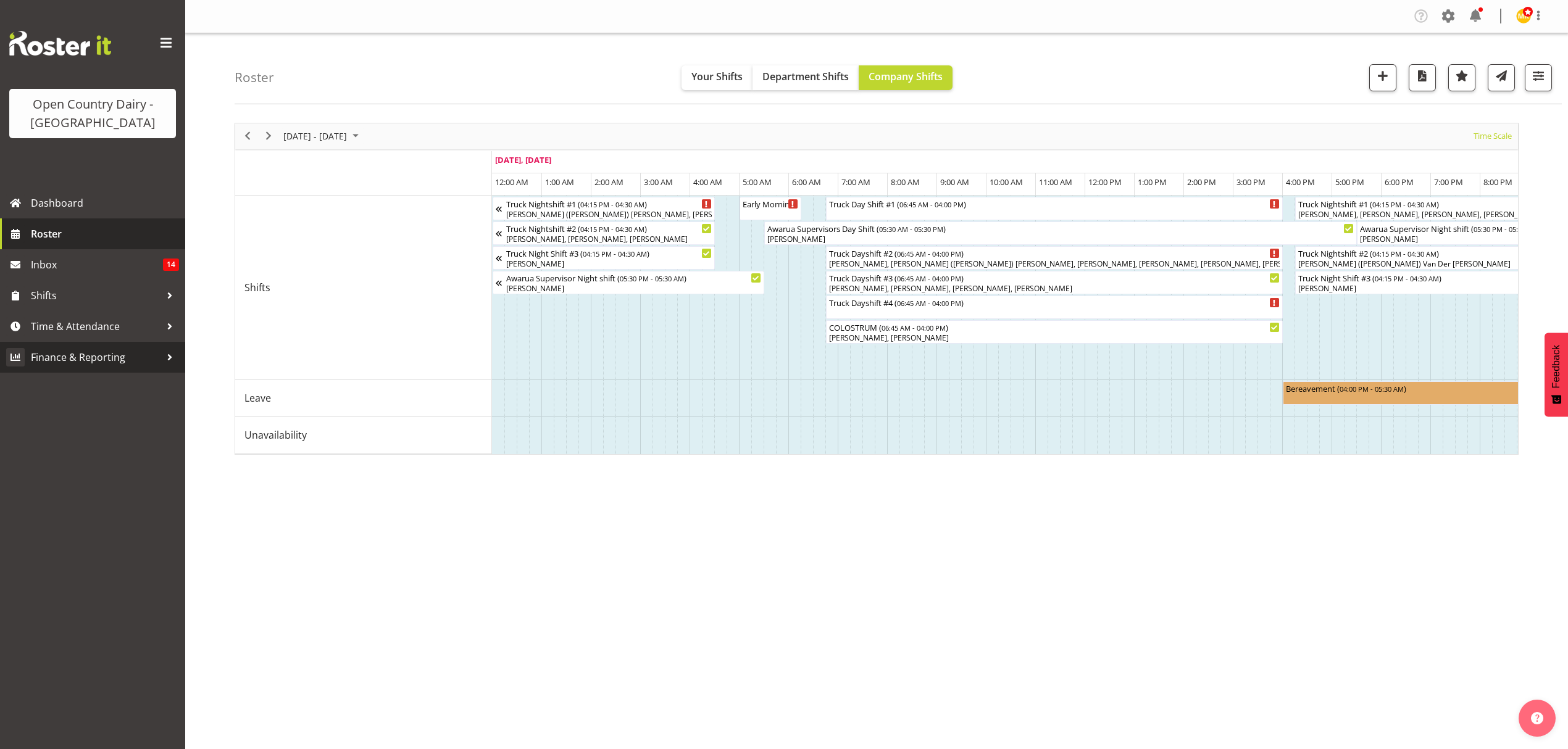
scroll to position [0, 2633]
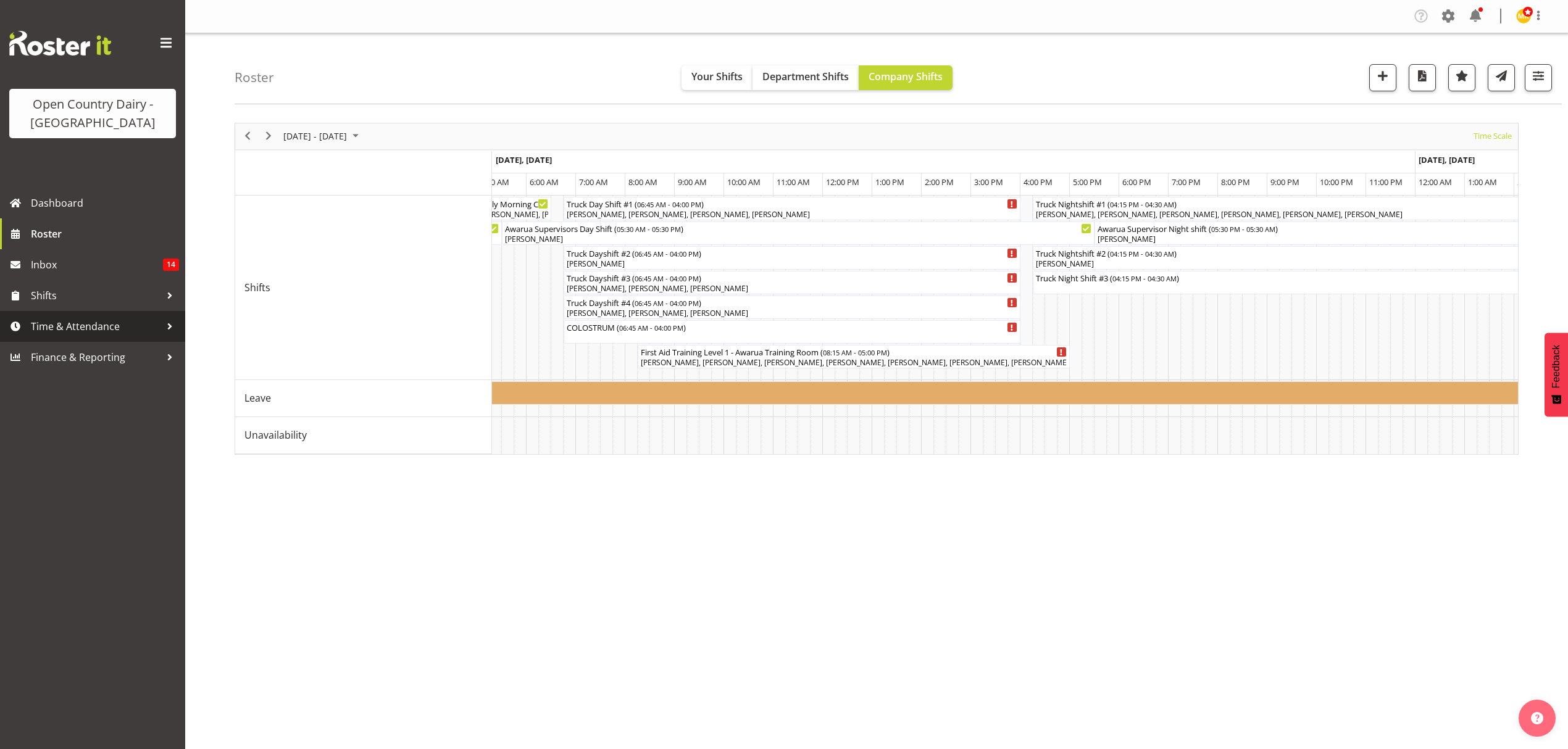
click at [65, 322] on span "Time & Attendance" at bounding box center [96, 326] width 130 height 19
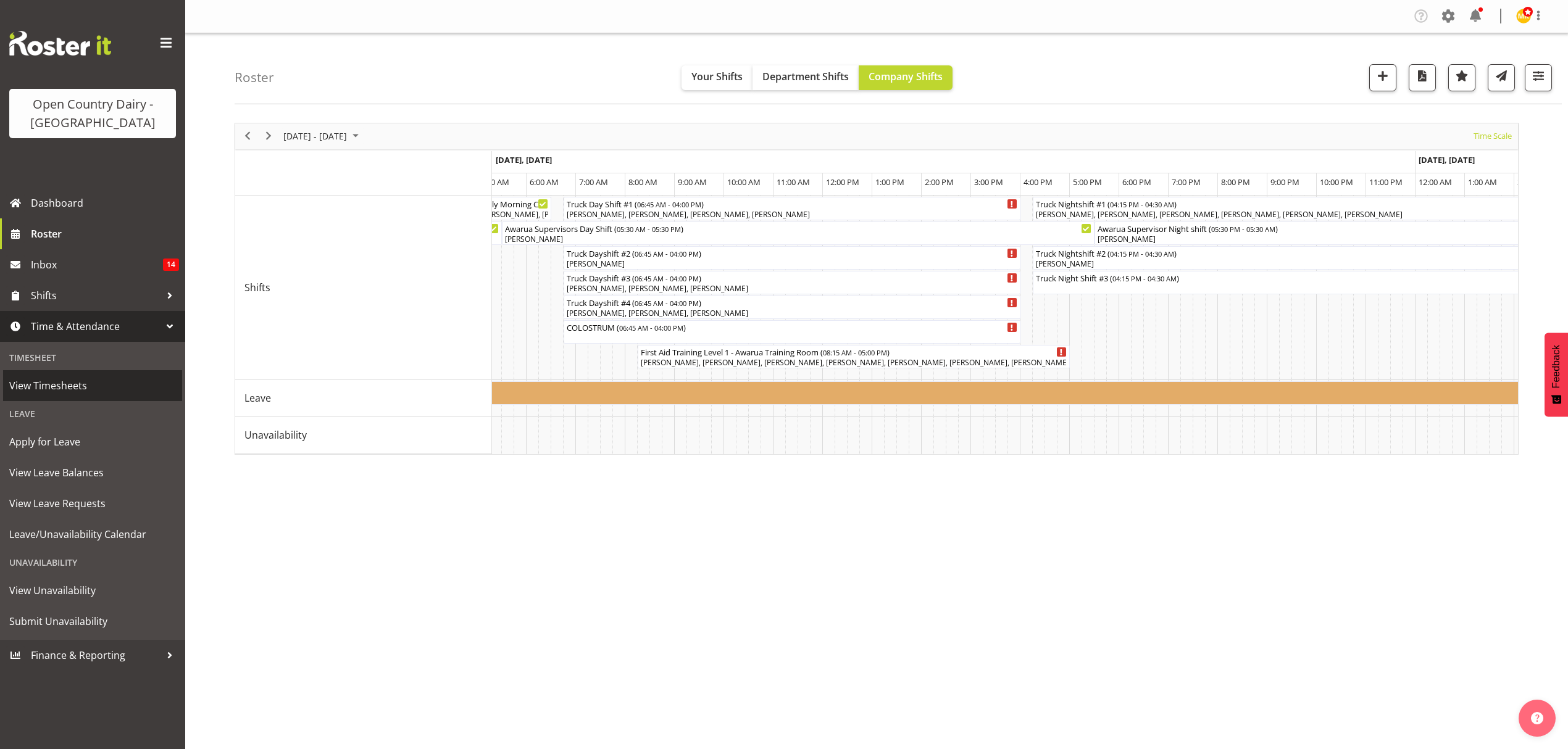
click at [57, 391] on span "View Timesheets" at bounding box center [93, 385] width 167 height 19
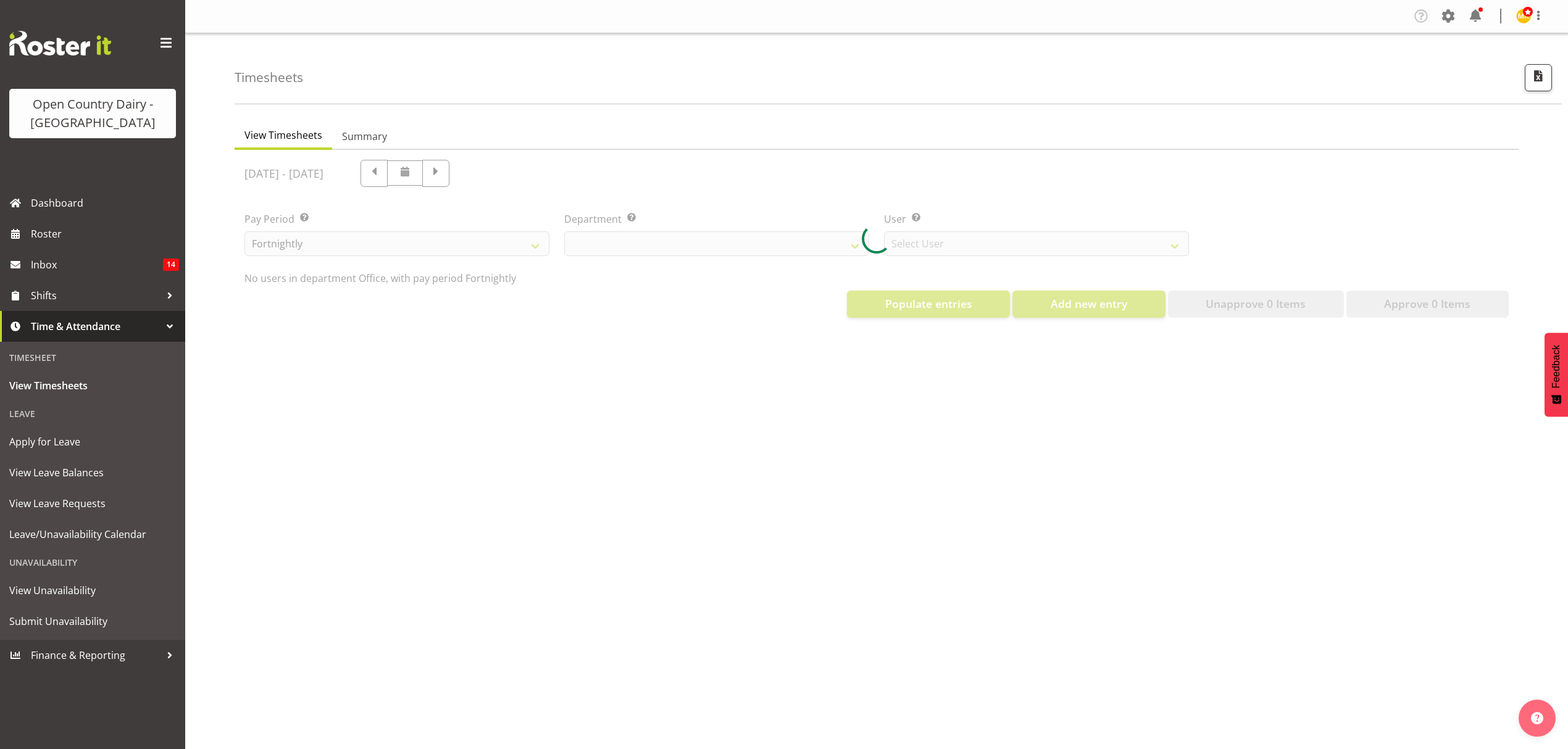
select select "699"
select select "8449"
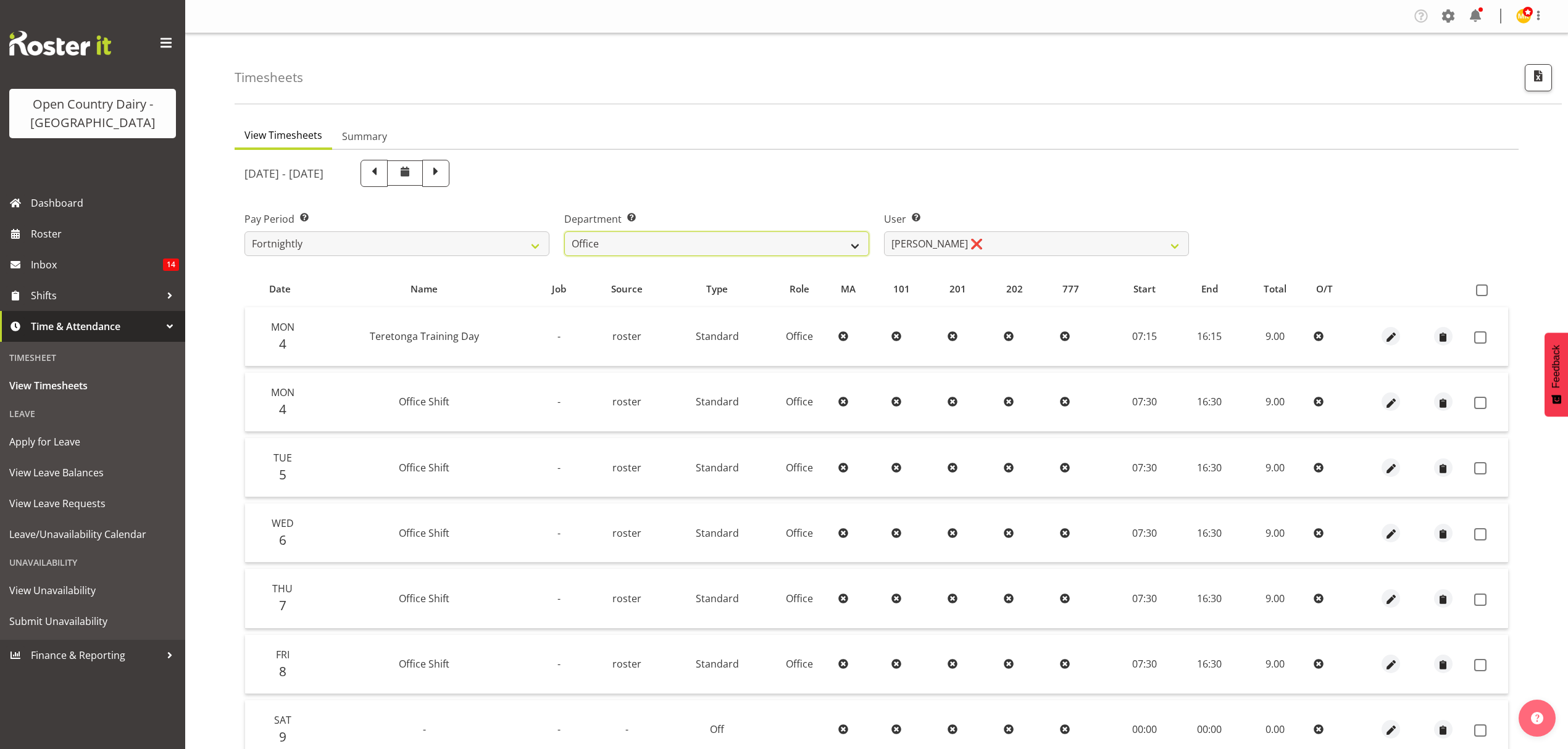
click at [762, 242] on select "734 735 736 737 738 739 850 851 852 853 854 855 856 858 861 862 865 868 869 870" at bounding box center [717, 244] width 305 height 25
select select "675"
click at [564, 232] on select "734 735 736 737 738 739 850 851 852 853 854 855 856 858 861 862 865 868 869 870" at bounding box center [717, 244] width 305 height 25
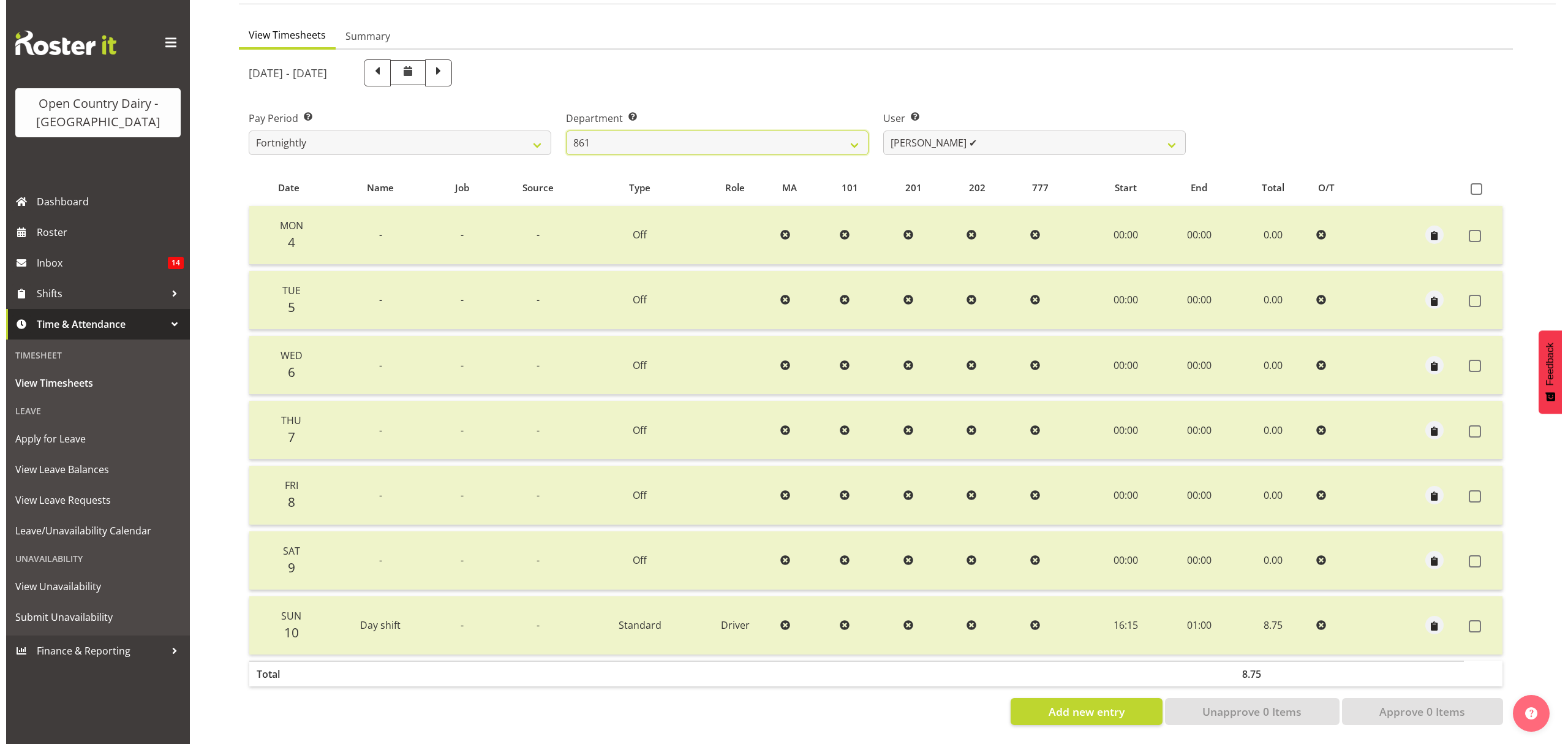
scroll to position [108, 0]
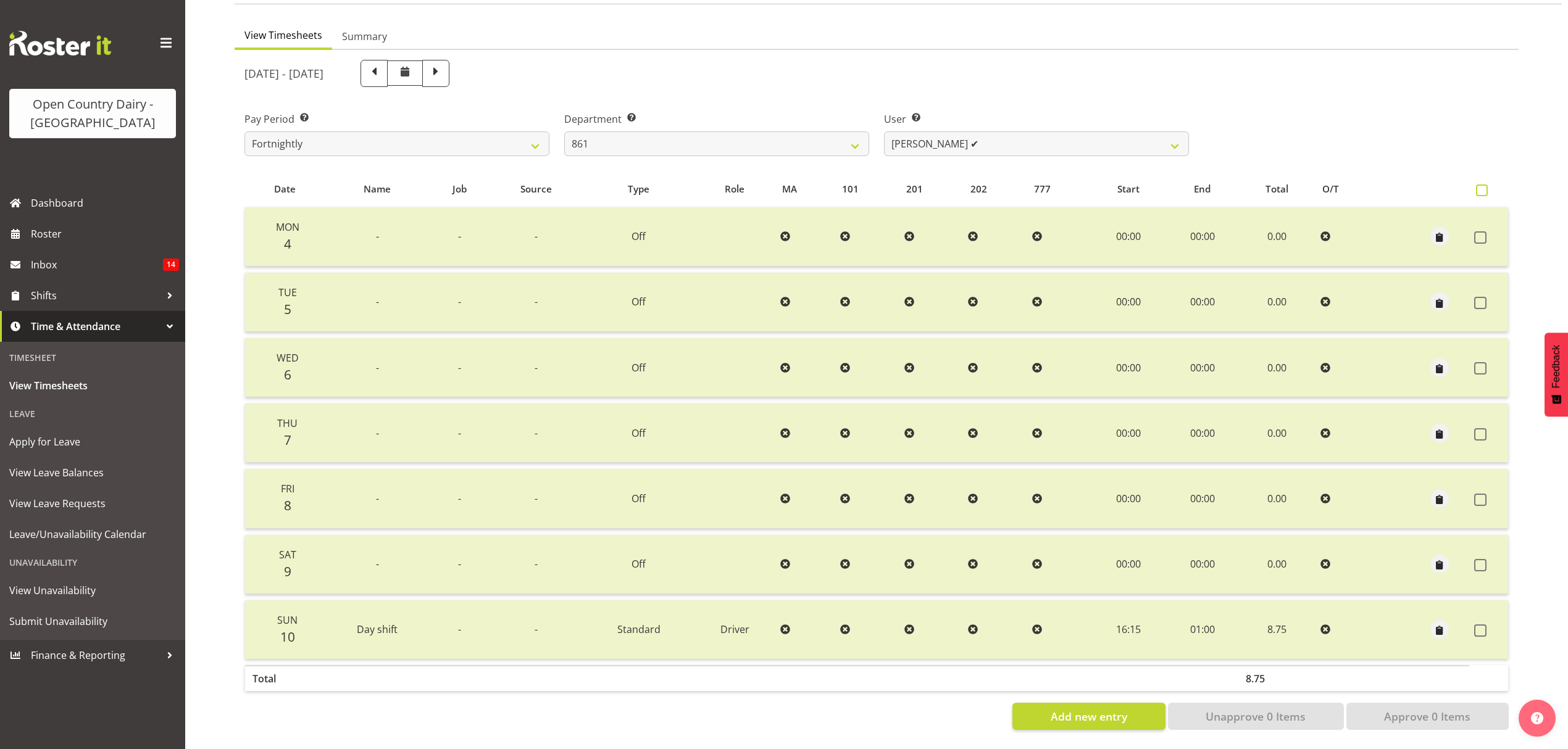
click at [1486, 184] on span at bounding box center [1481, 190] width 12 height 12
click at [1484, 186] on input "checkbox" at bounding box center [1480, 190] width 8 height 8
checkbox input "true"
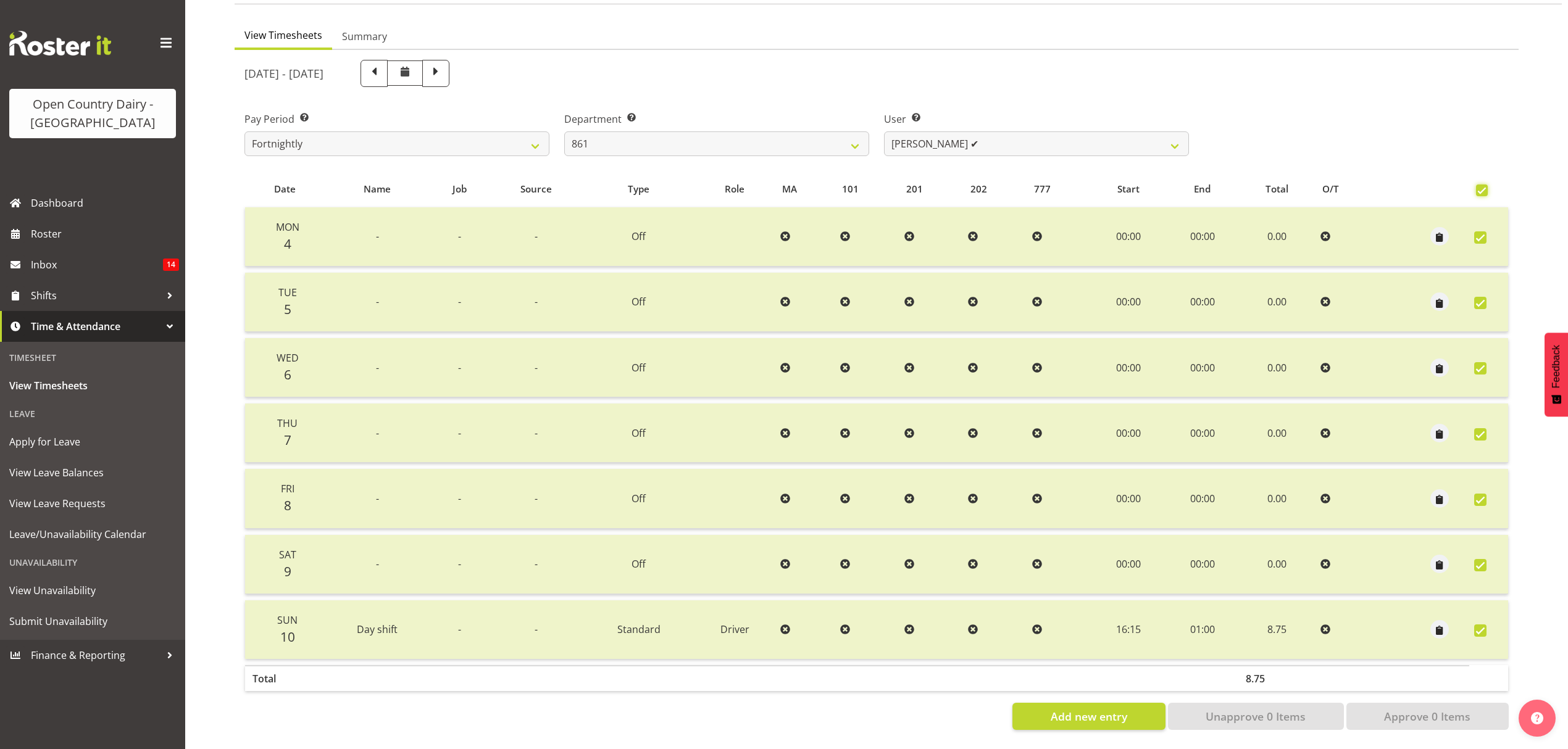
checkbox input "true"
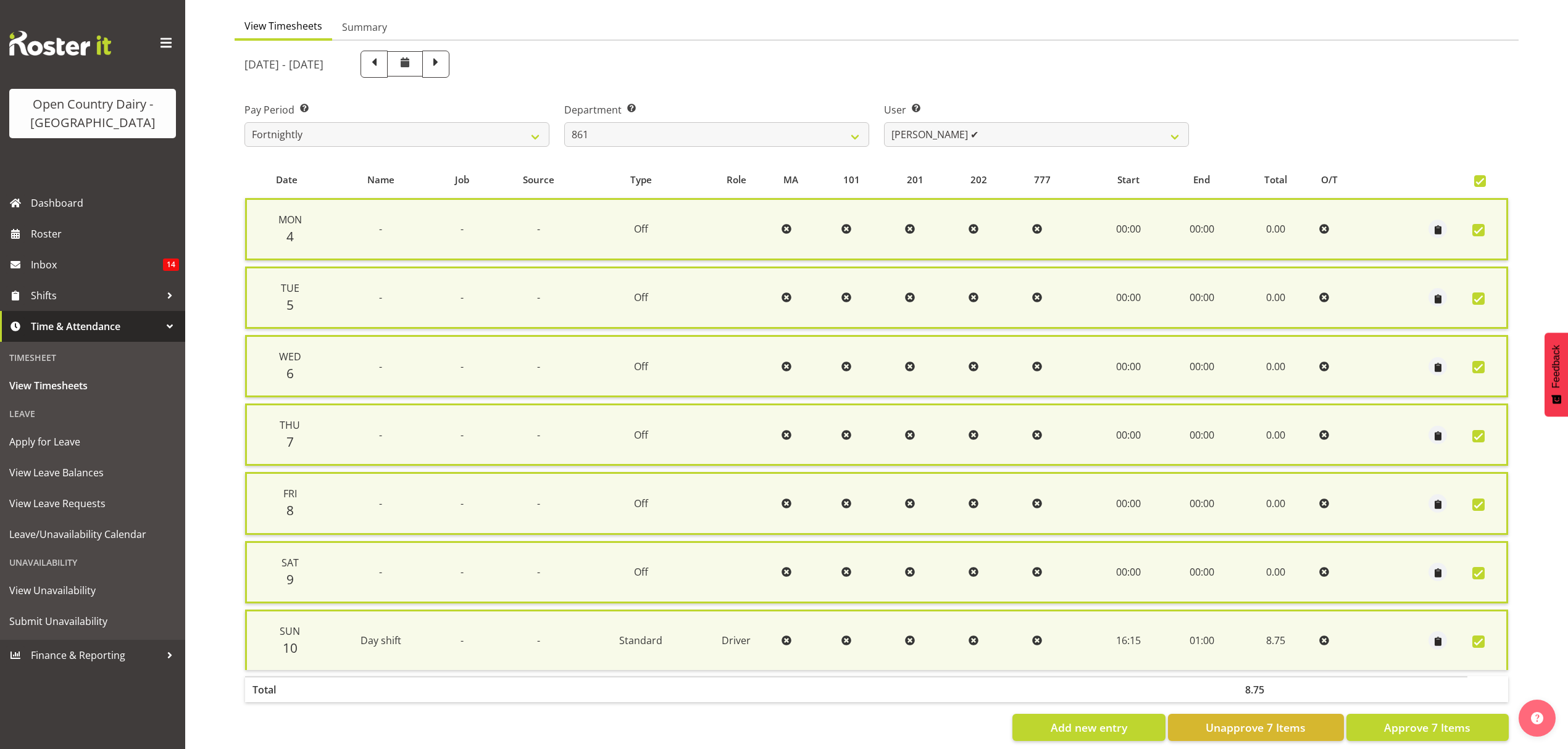
click at [1481, 568] on span at bounding box center [1478, 573] width 12 height 12
checkbox input "false"
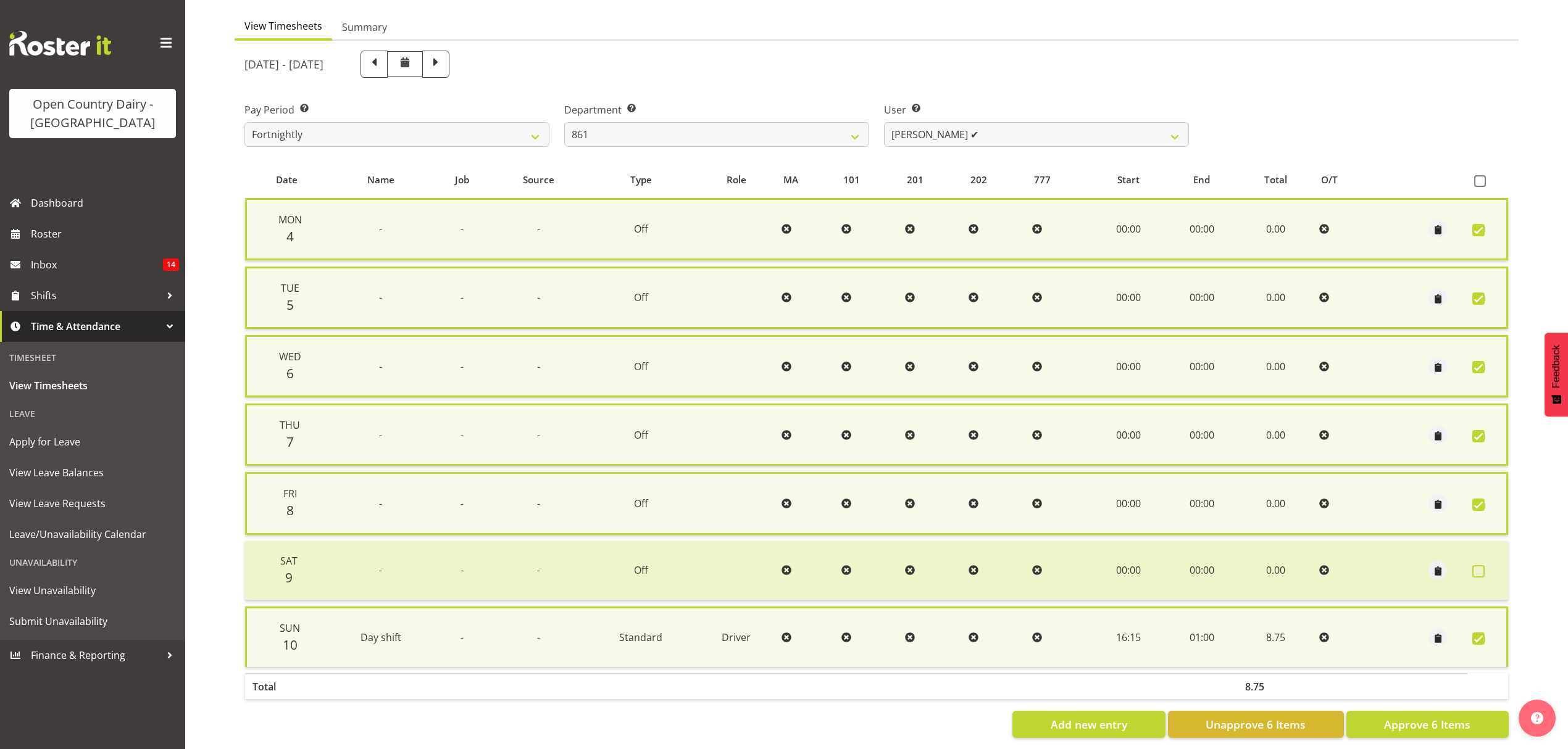
click at [1478, 568] on span at bounding box center [1478, 572] width 12 height 12
checkbox input "true"
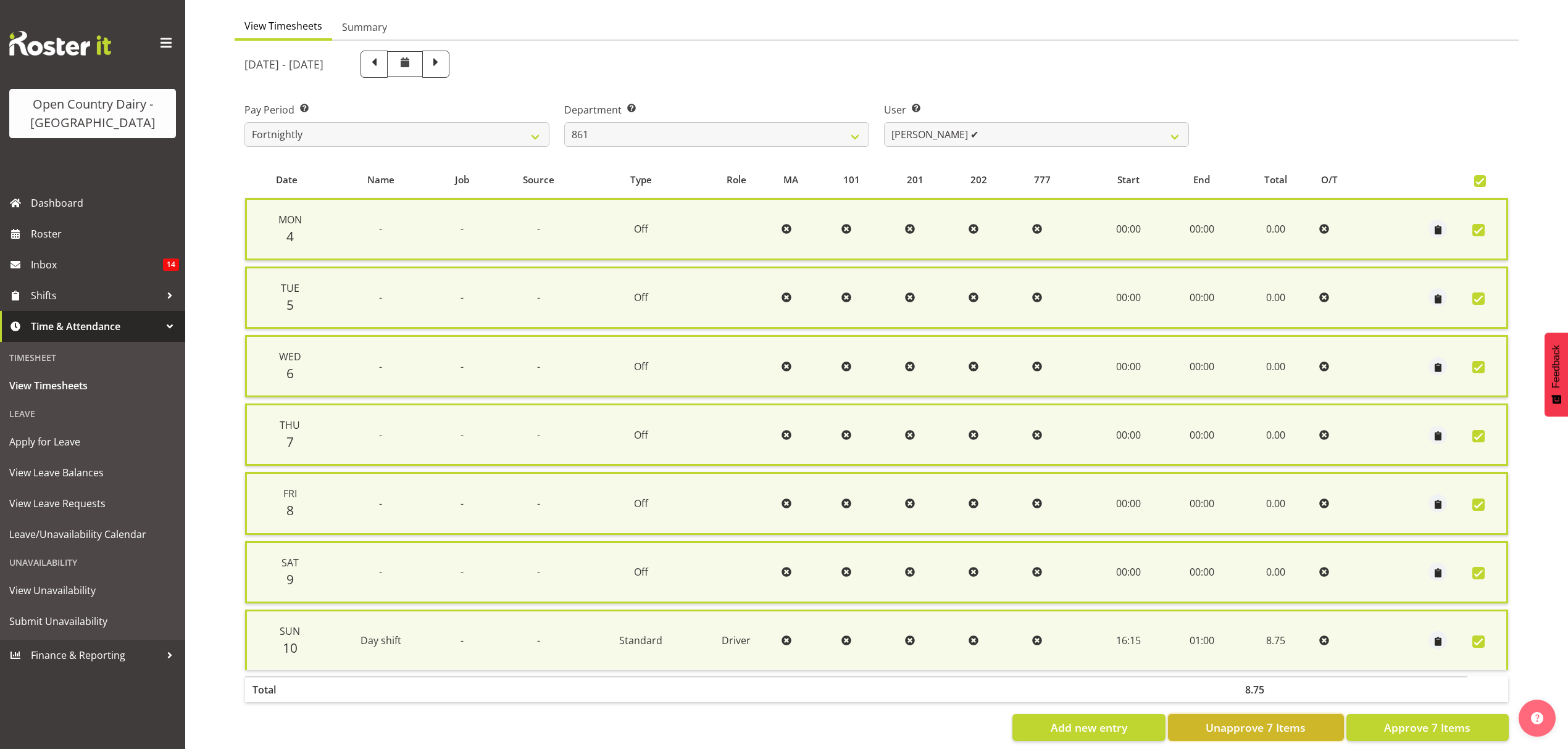
click at [1253, 720] on span "Unapprove 7 Items" at bounding box center [1255, 727] width 100 height 16
checkbox input "false"
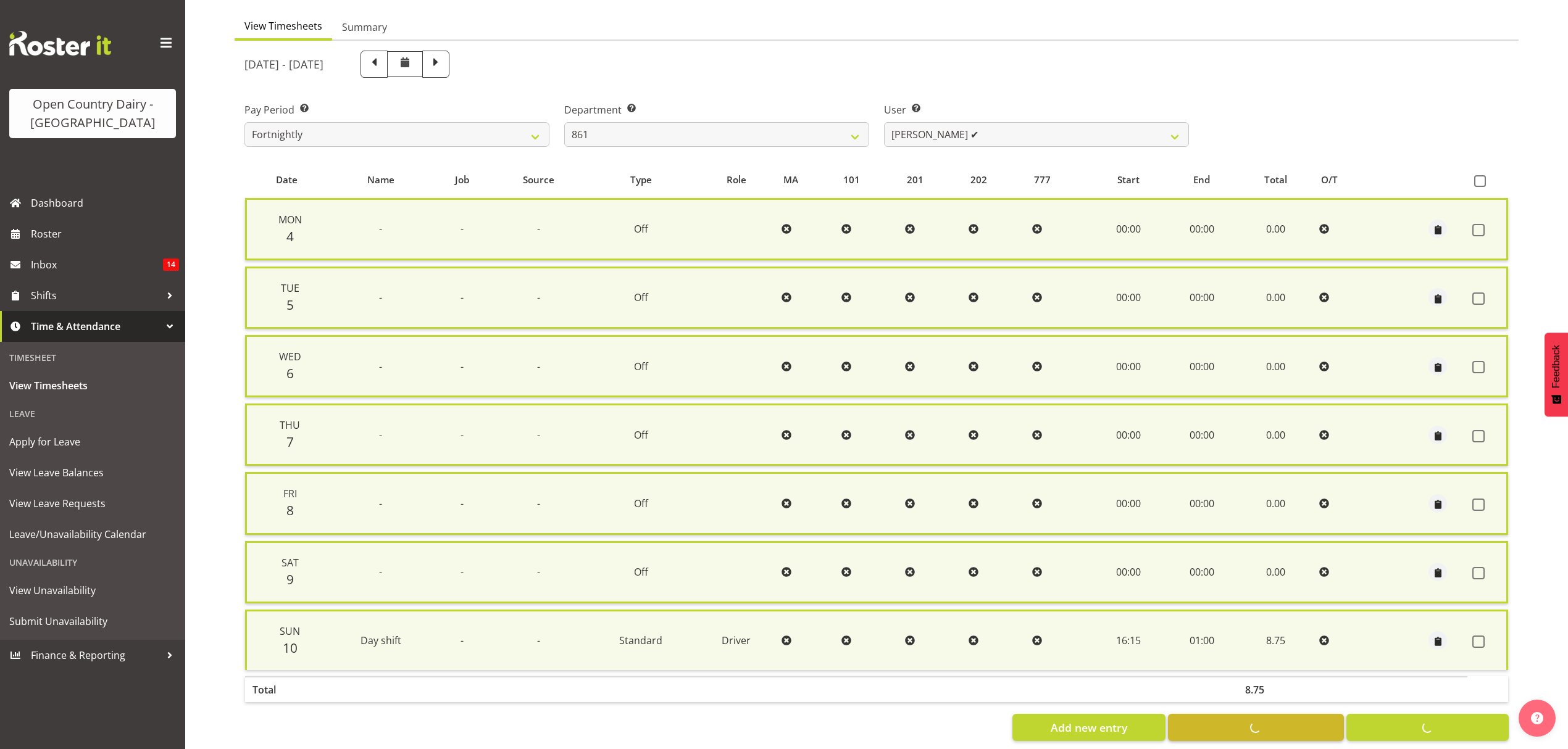
checkbox input "false"
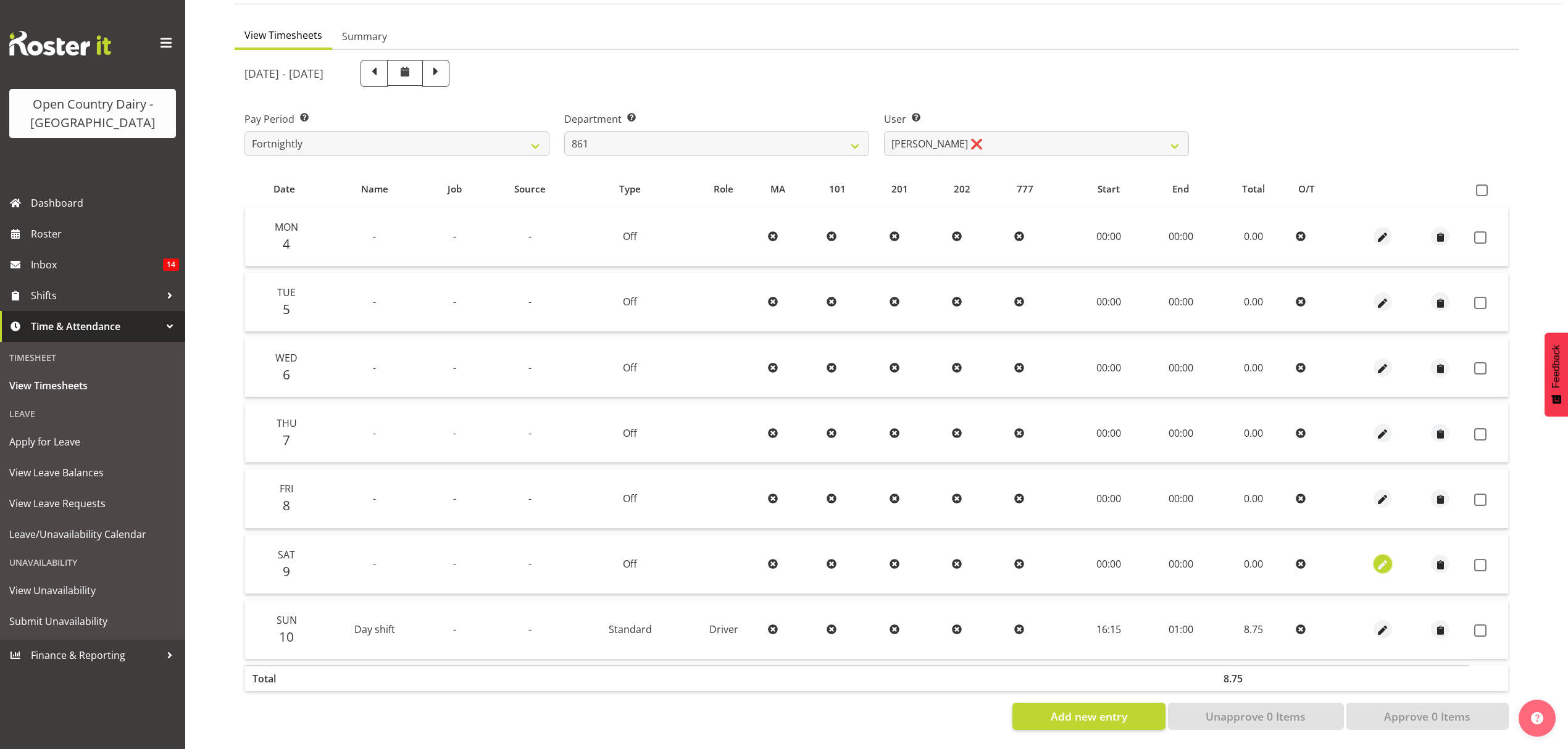
click at [1380, 558] on span "button" at bounding box center [1382, 565] width 14 height 14
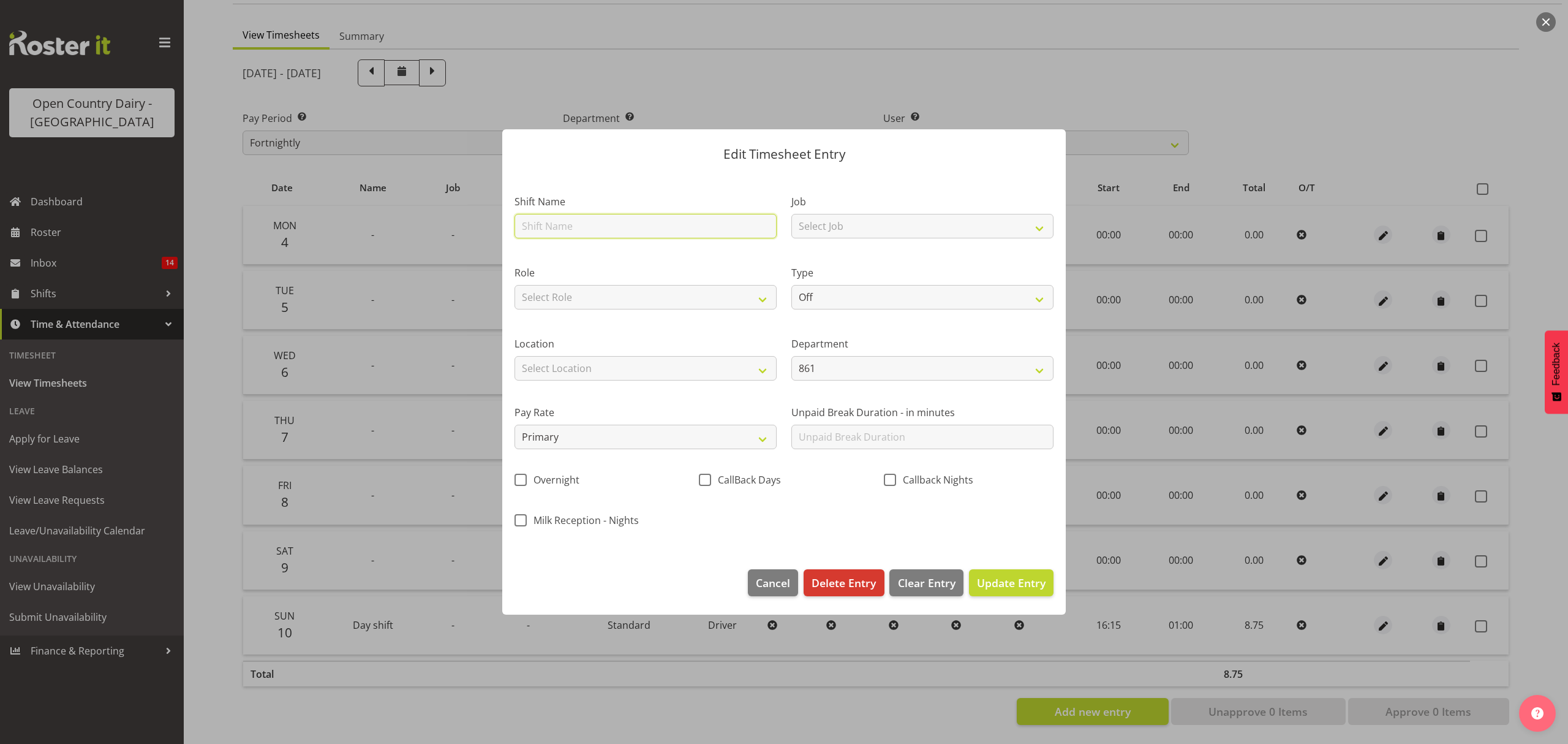
click at [621, 221] on input "text" at bounding box center [645, 226] width 262 height 25
type input "Day shift"
click at [865, 294] on select "Off Standard Public Holiday Public Holiday (Worked) Day In Lieu Annual Leave Si…" at bounding box center [922, 297] width 262 height 25
select select "Standard"
click at [791, 285] on select "Off Standard Public Holiday Public Holiday (Worked) Day In Lieu Annual Leave Si…" at bounding box center [922, 297] width 262 height 25
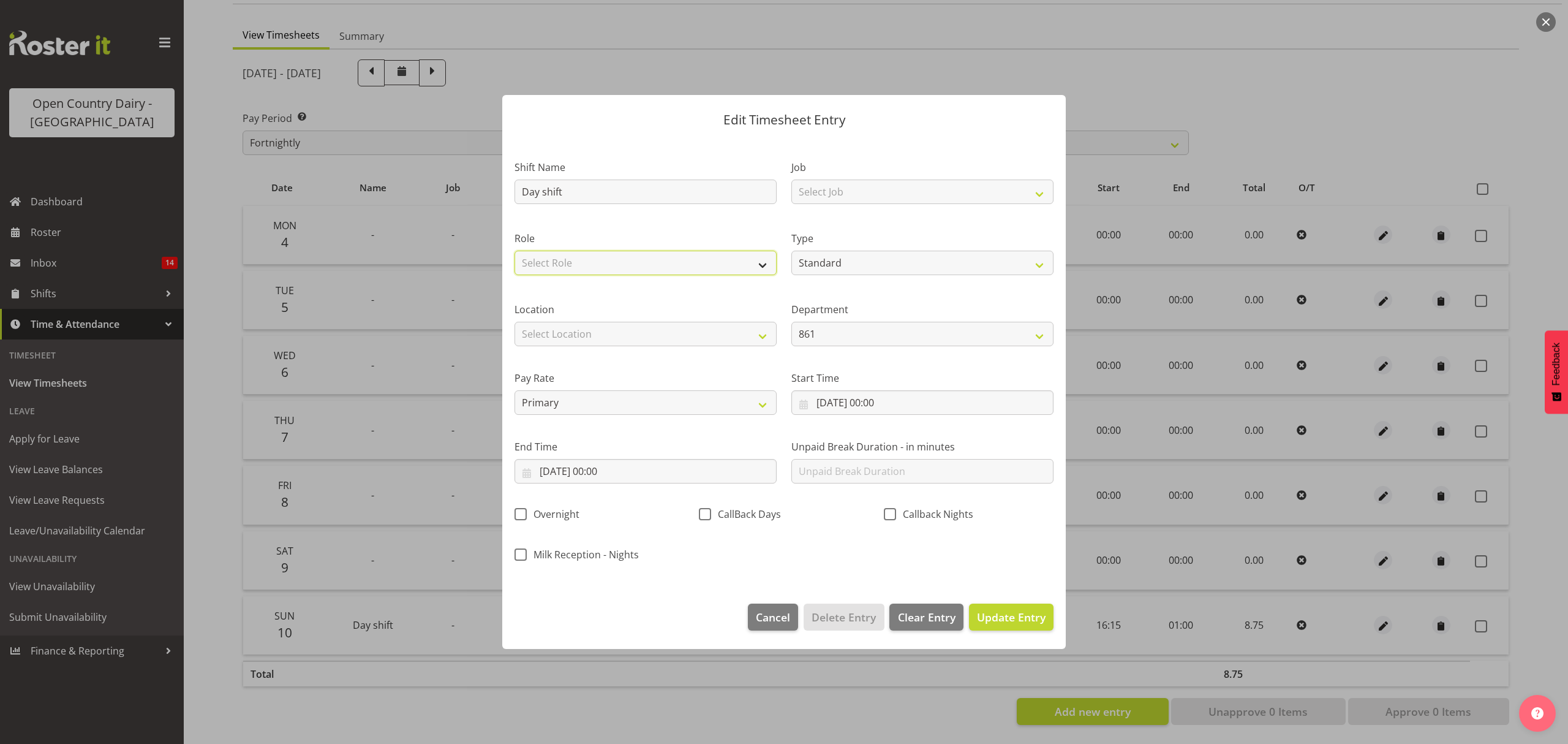
click at [642, 260] on select "Select Role Driver" at bounding box center [645, 263] width 262 height 25
select select "1154"
click at [514, 250] on select "Select Role Driver" at bounding box center [645, 263] width 262 height 25
click at [936, 402] on input "[DATE] 00:00" at bounding box center [922, 403] width 262 height 25
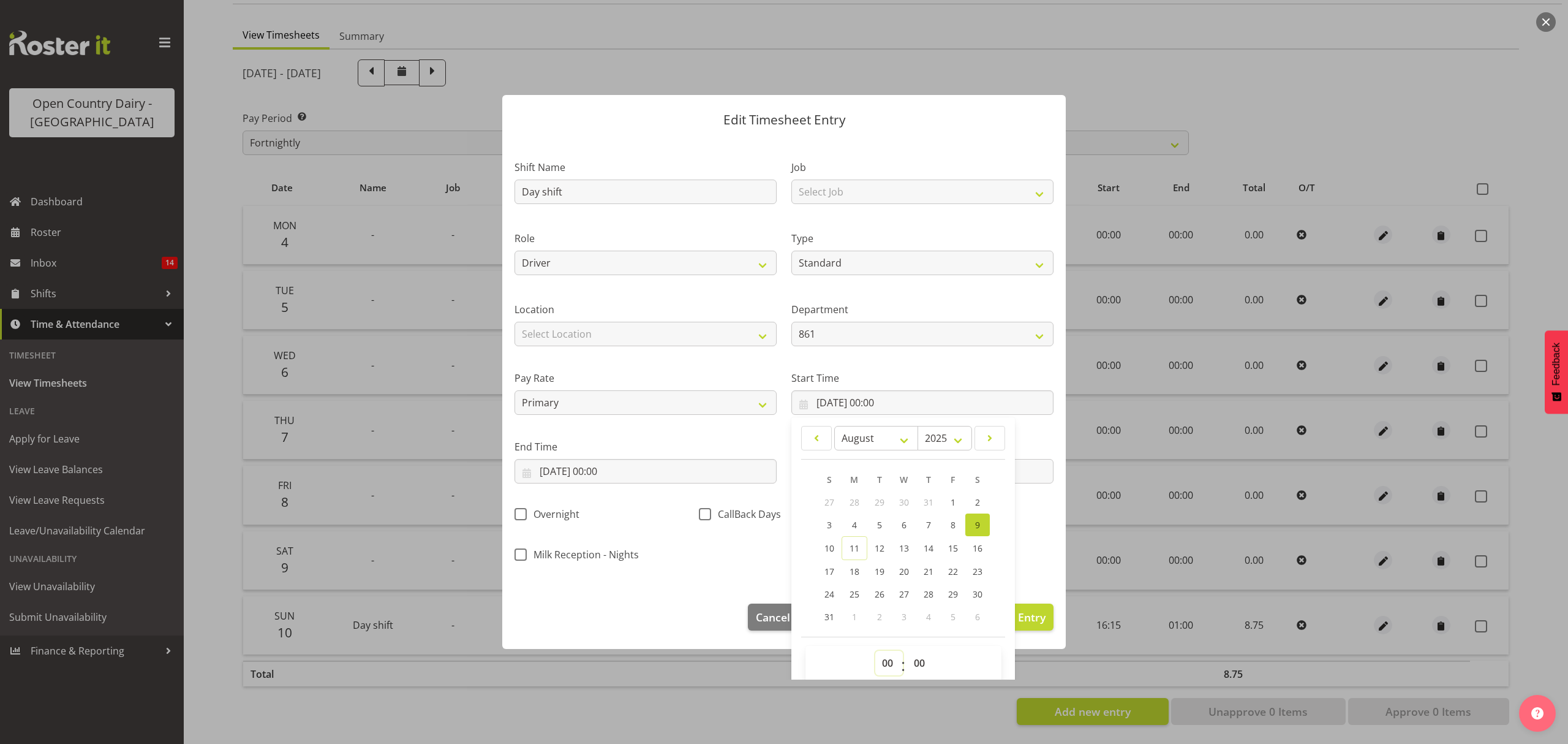
click at [891, 665] on select "00 01 02 03 04 05 06 07 08 09 10 11 12 13 14 15 16 17 18 19 20 21 22 23" at bounding box center [889, 663] width 28 height 25
select select "6"
click at [875, 651] on select "00 01 02 03 04 05 06 07 08 09 10 11 12 13 14 15 16 17 18 19 20 21 22 23" at bounding box center [889, 663] width 28 height 25
type input "[DATE] 06:00"
click at [701, 552] on div "Shift Name Day shift Job Select Job Connecting /unconnecting Trailers Role Driv…" at bounding box center [784, 357] width 554 height 429
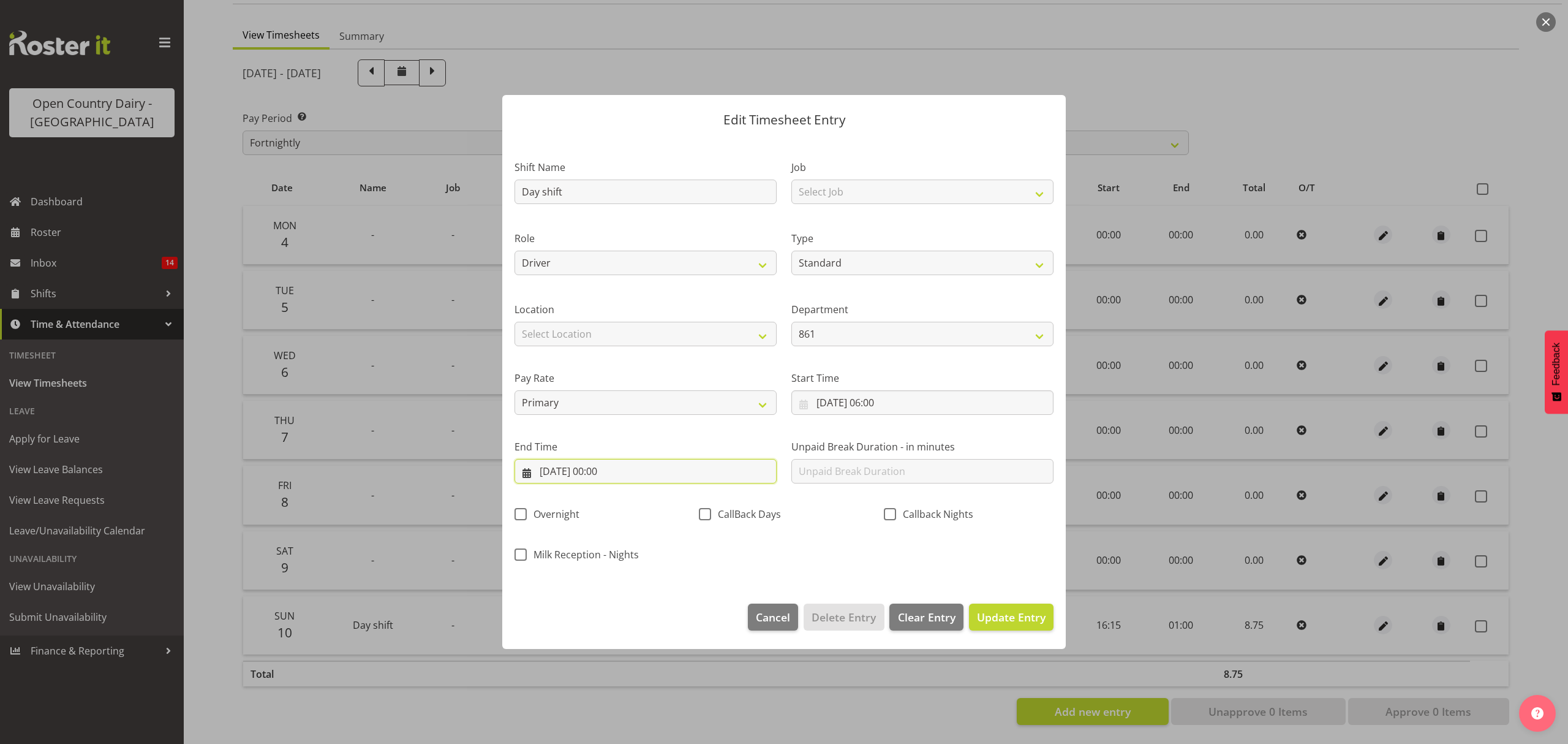
click at [657, 463] on input "[DATE] 00:00" at bounding box center [645, 471] width 262 height 25
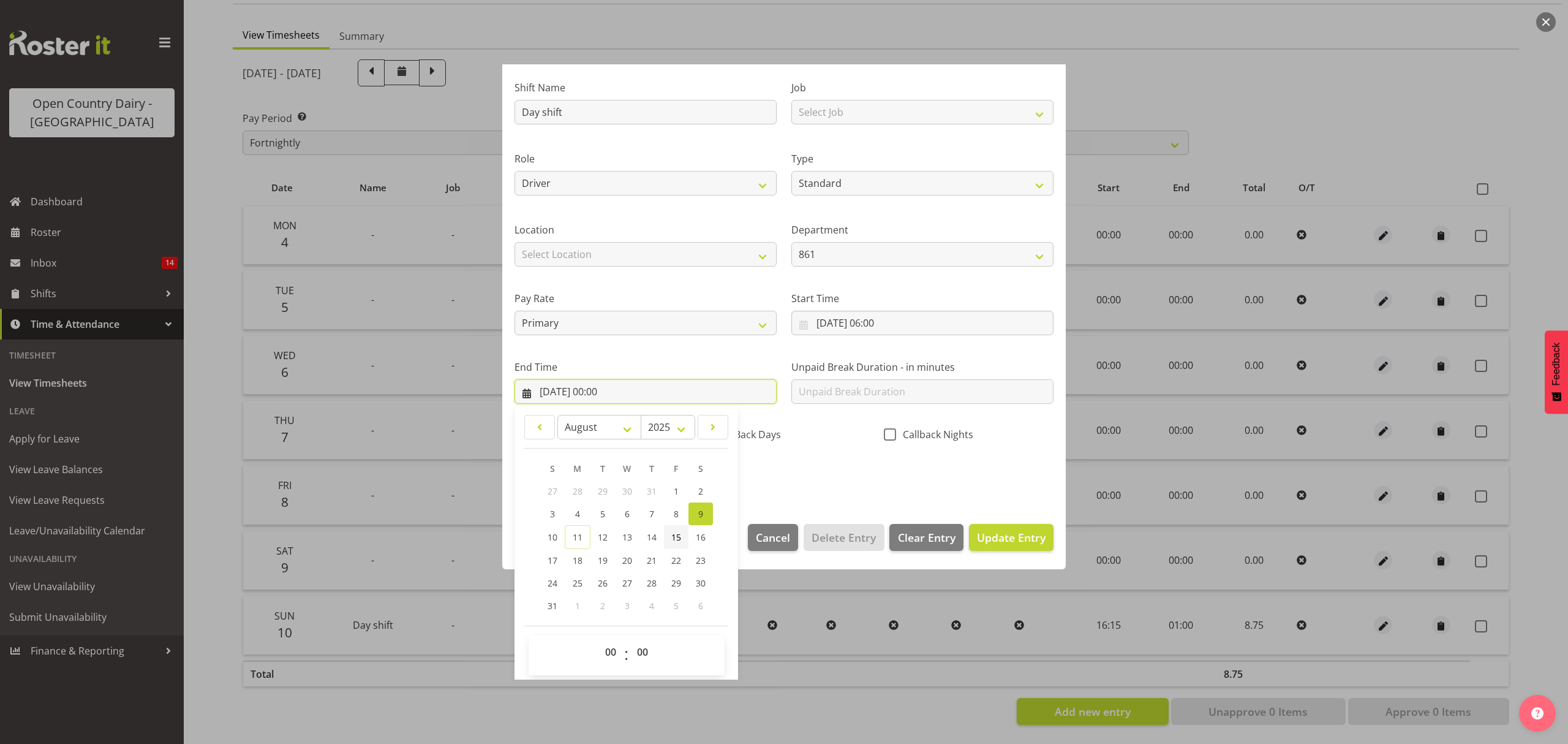
scroll to position [83, 0]
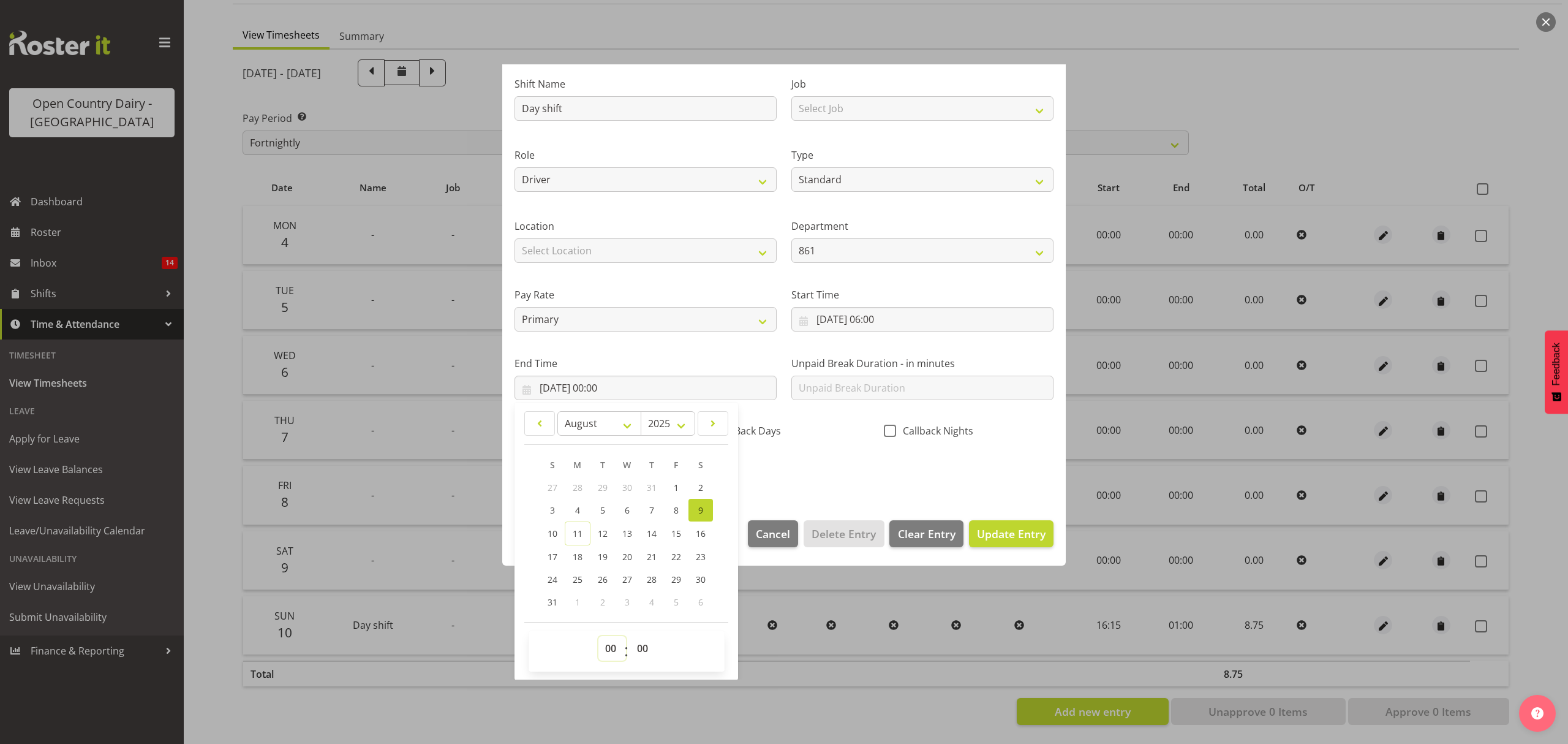
click at [606, 648] on select "00 01 02 03 04 05 06 07 08 09 10 11 12 13 14 15 16 17 18 19 20 21 22 23" at bounding box center [612, 649] width 28 height 25
select select "16"
click at [598, 637] on select "00 01 02 03 04 05 06 07 08 09 10 11 12 13 14 15 16 17 18 19 20 21 22 23" at bounding box center [612, 649] width 28 height 25
type input "[DATE] 16:00"
click at [858, 472] on div "Shift Name Day shift Job Select Job Connecting /unconnecting Trailers Role Driv…" at bounding box center [784, 274] width 554 height 429
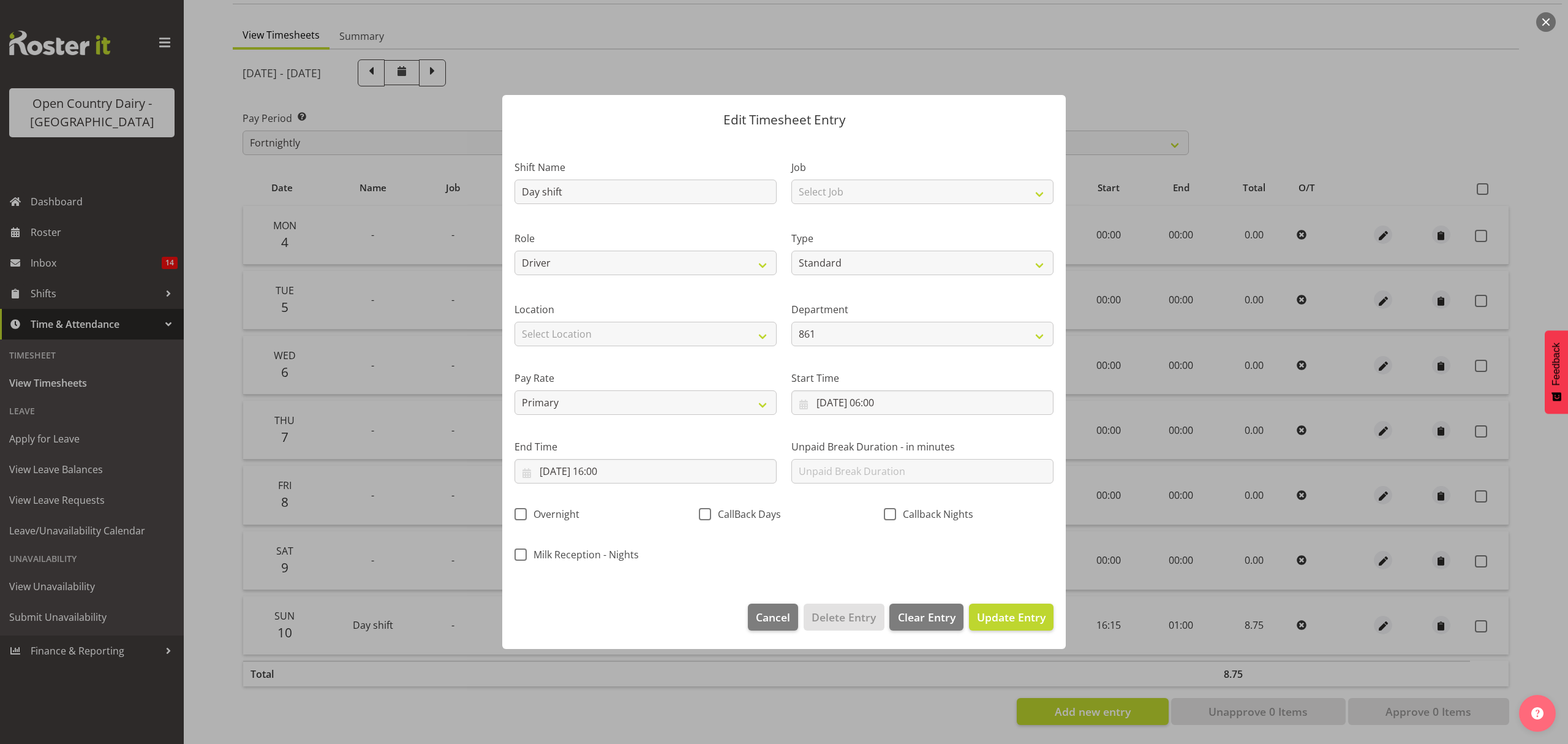
scroll to position [0, 0]
click at [1003, 613] on span "Update Entry" at bounding box center [1011, 617] width 69 height 15
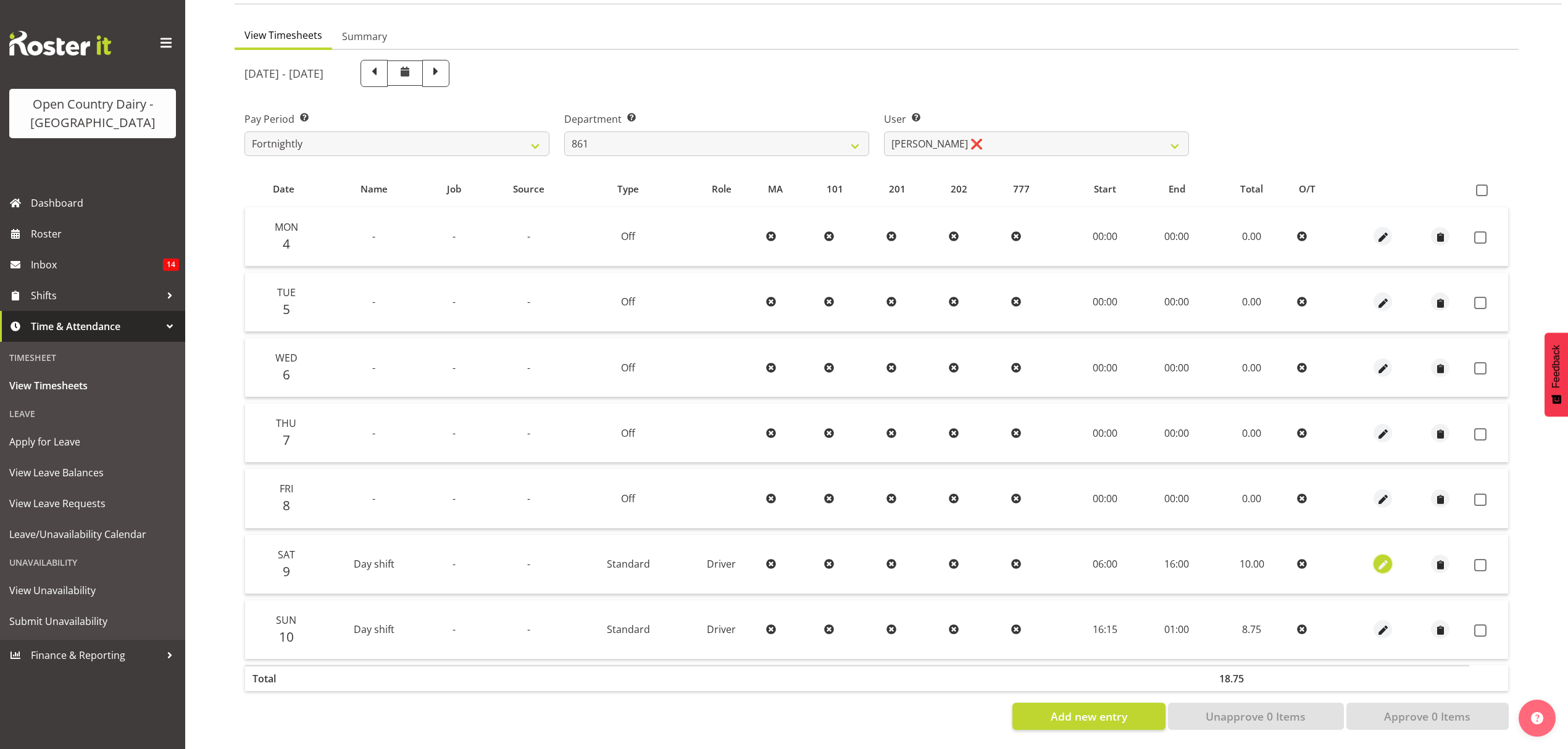
click at [1385, 558] on span "button" at bounding box center [1383, 565] width 14 height 14
select select "Standard"
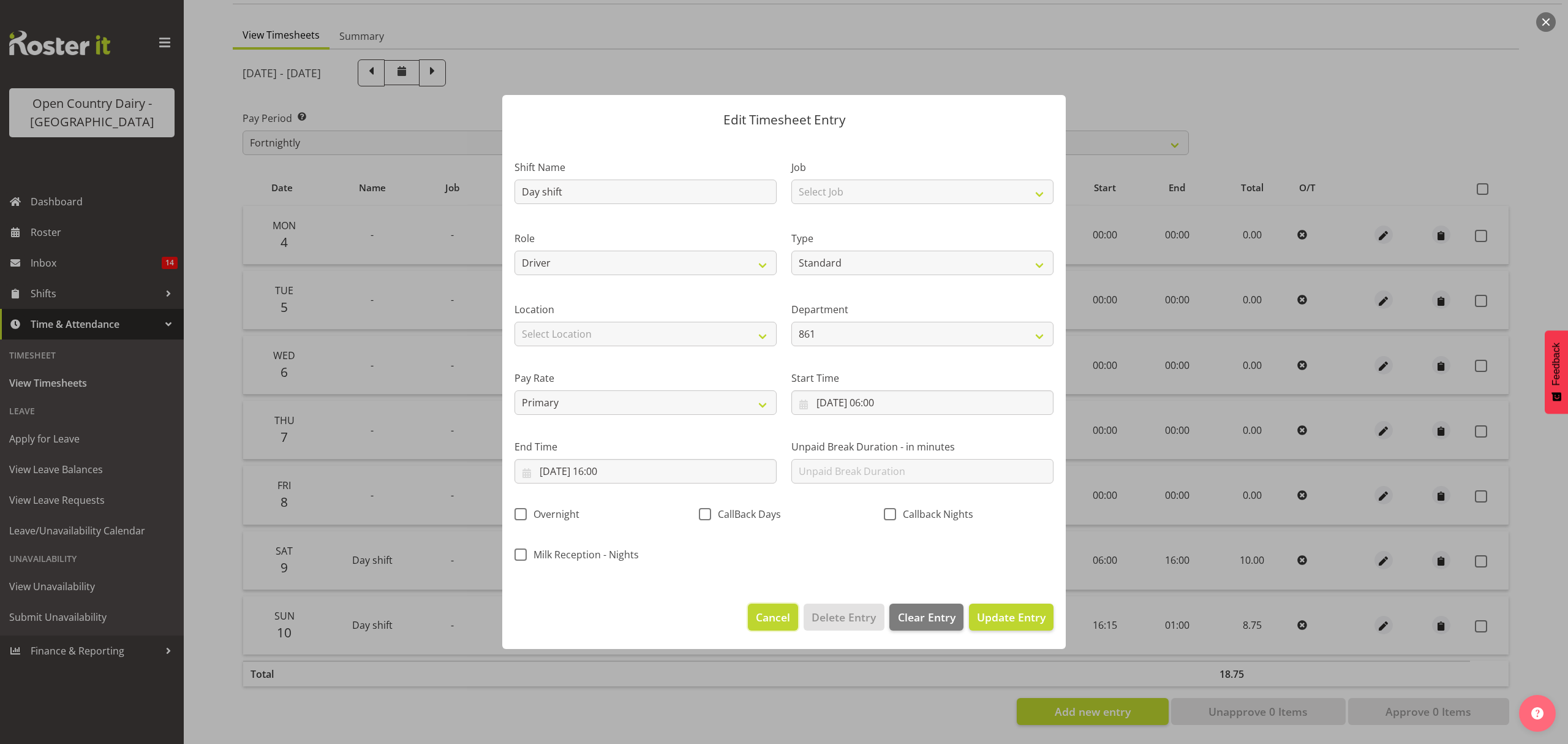
click at [781, 607] on button "Cancel" at bounding box center [773, 617] width 50 height 27
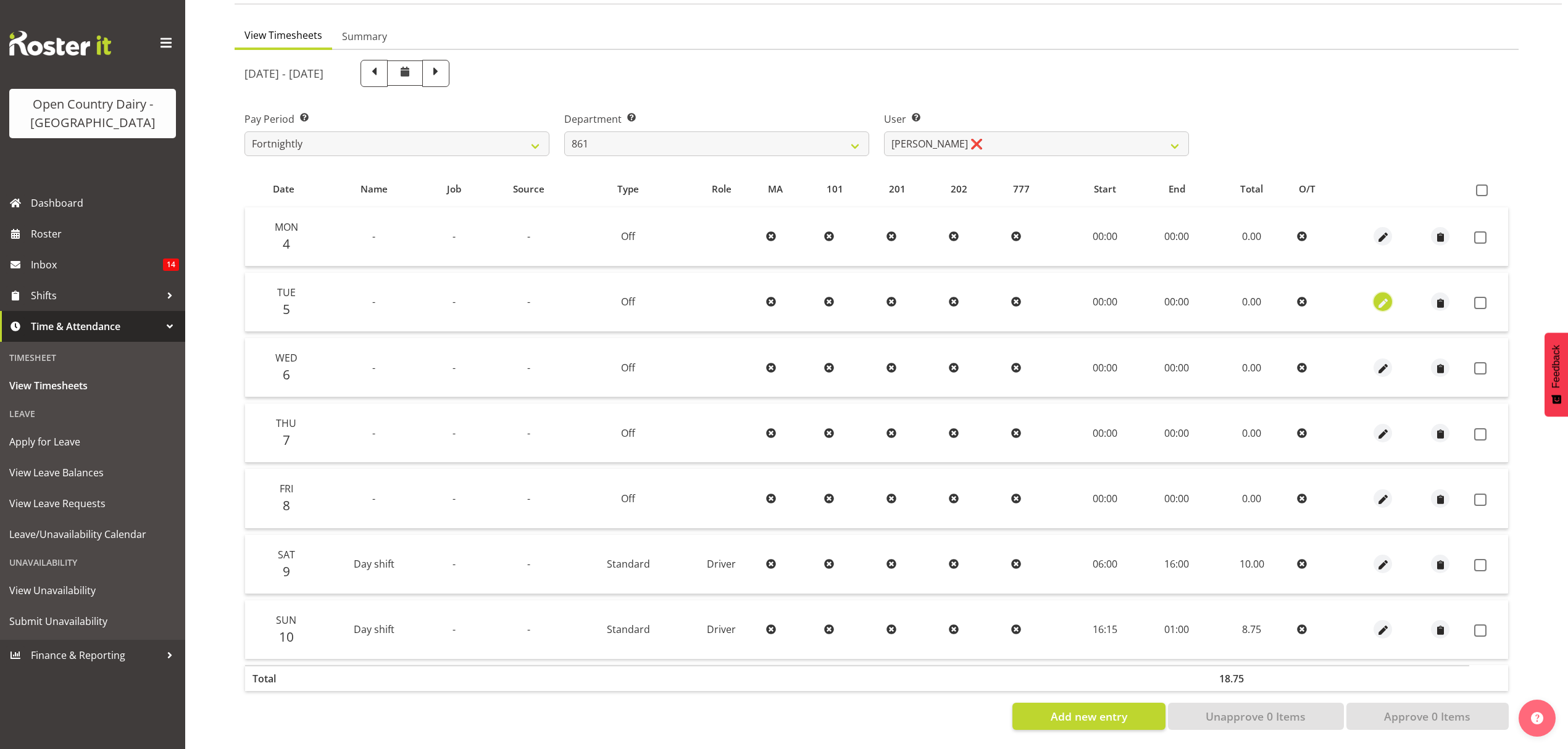
click at [1376, 296] on span "button" at bounding box center [1383, 303] width 14 height 14
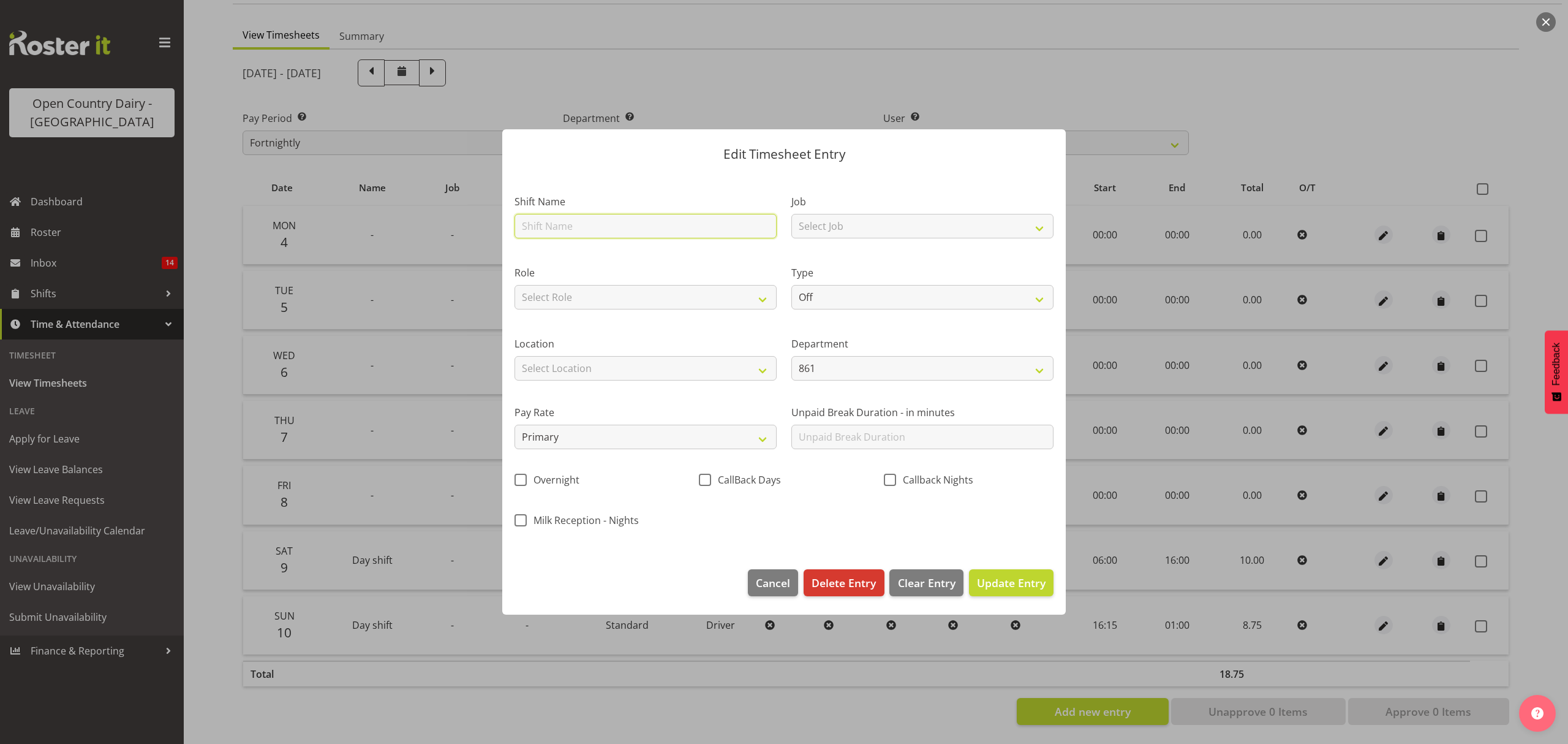
click at [624, 226] on input "text" at bounding box center [645, 226] width 262 height 25
type input "t"
type input "Teretonga"
click at [873, 304] on select "Off Standard Public Holiday Public Holiday (Worked) Day In Lieu Annual Leave Si…" at bounding box center [922, 297] width 262 height 25
select select "Standard"
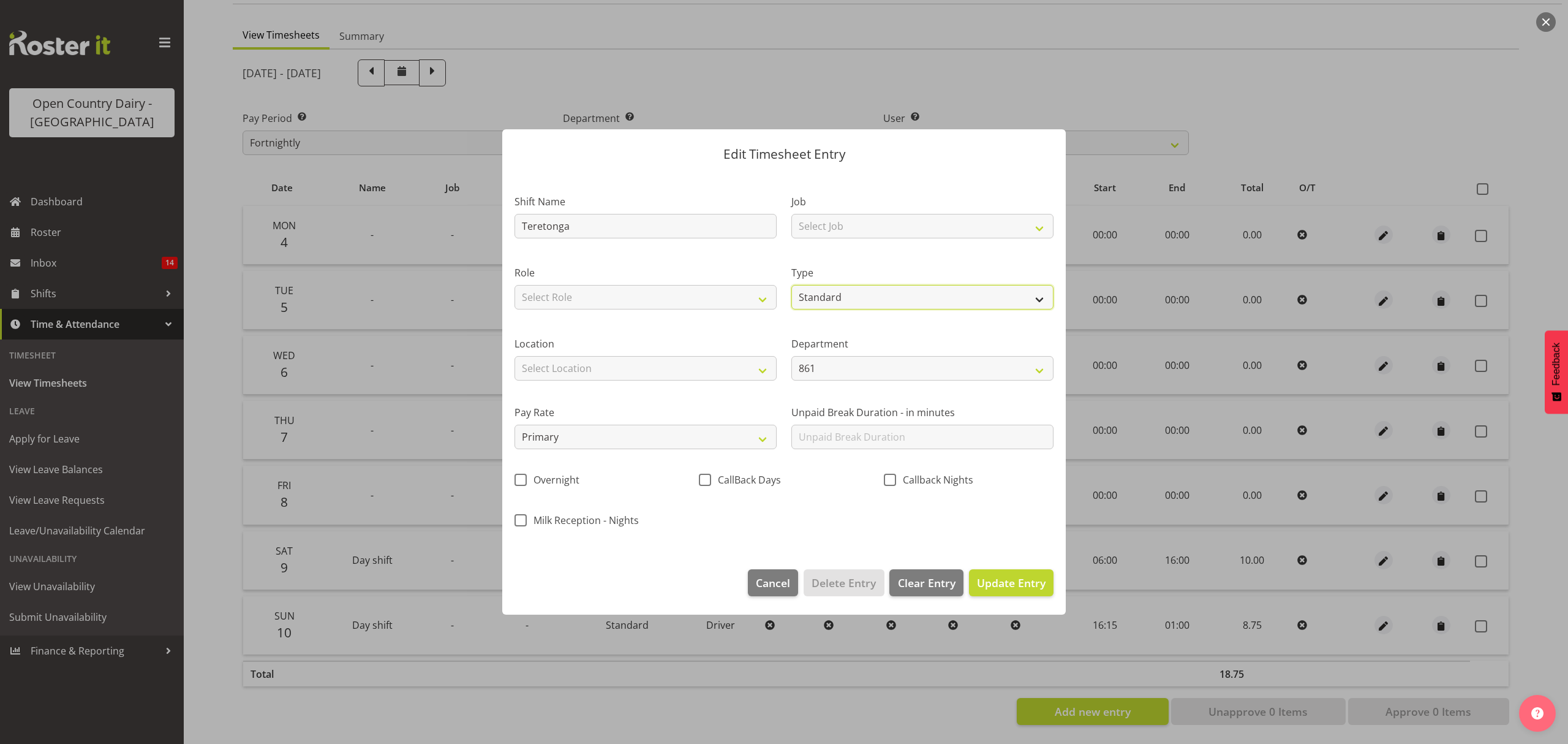
click at [791, 285] on select "Off Standard Public Holiday Public Holiday (Worked) Day In Lieu Annual Leave Si…" at bounding box center [922, 297] width 262 height 25
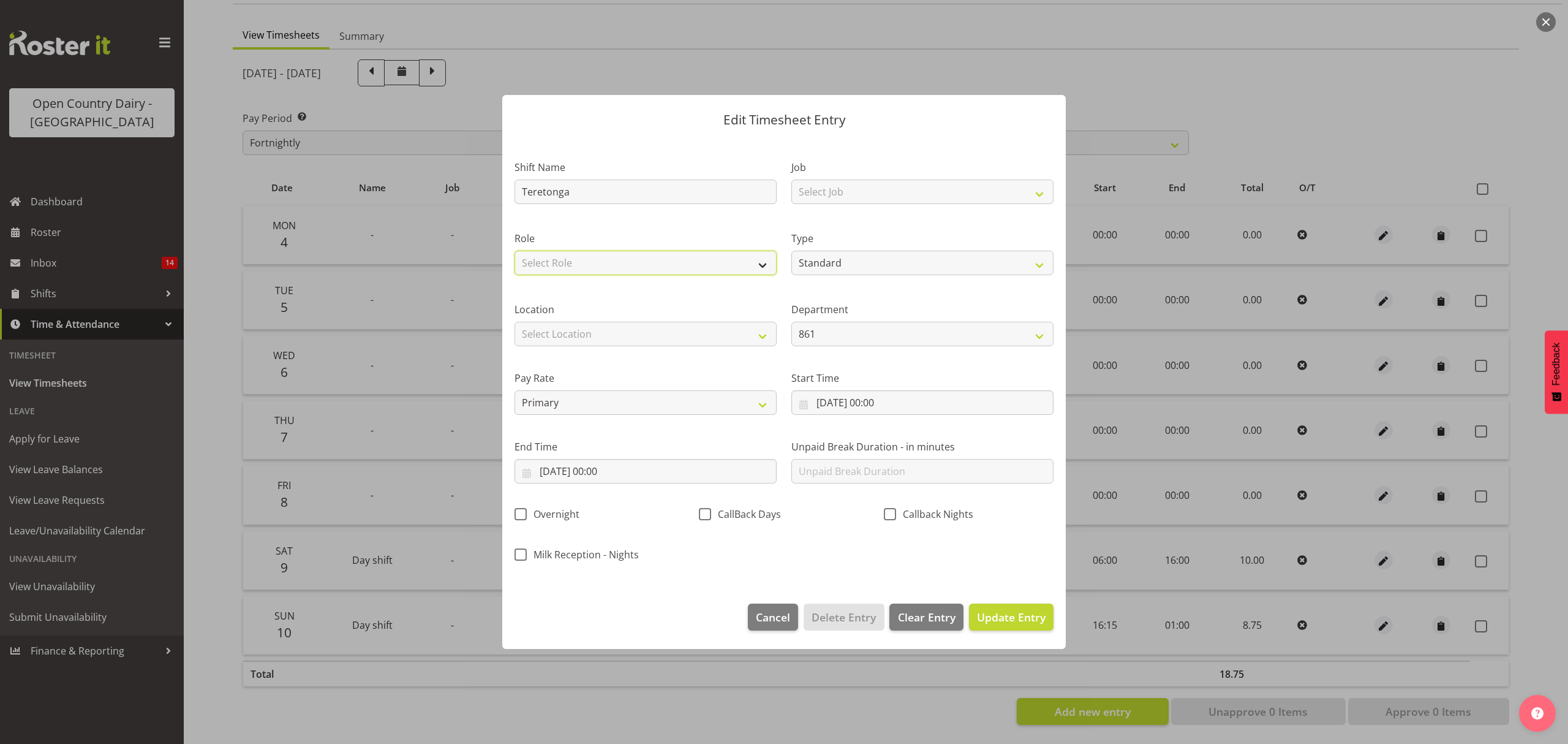
click at [630, 254] on select "Select Role Driver" at bounding box center [645, 263] width 262 height 25
select select "1154"
click at [514, 250] on select "Select Role Driver" at bounding box center [645, 263] width 262 height 25
click at [878, 402] on input "[DATE] 00:00" at bounding box center [922, 403] width 262 height 25
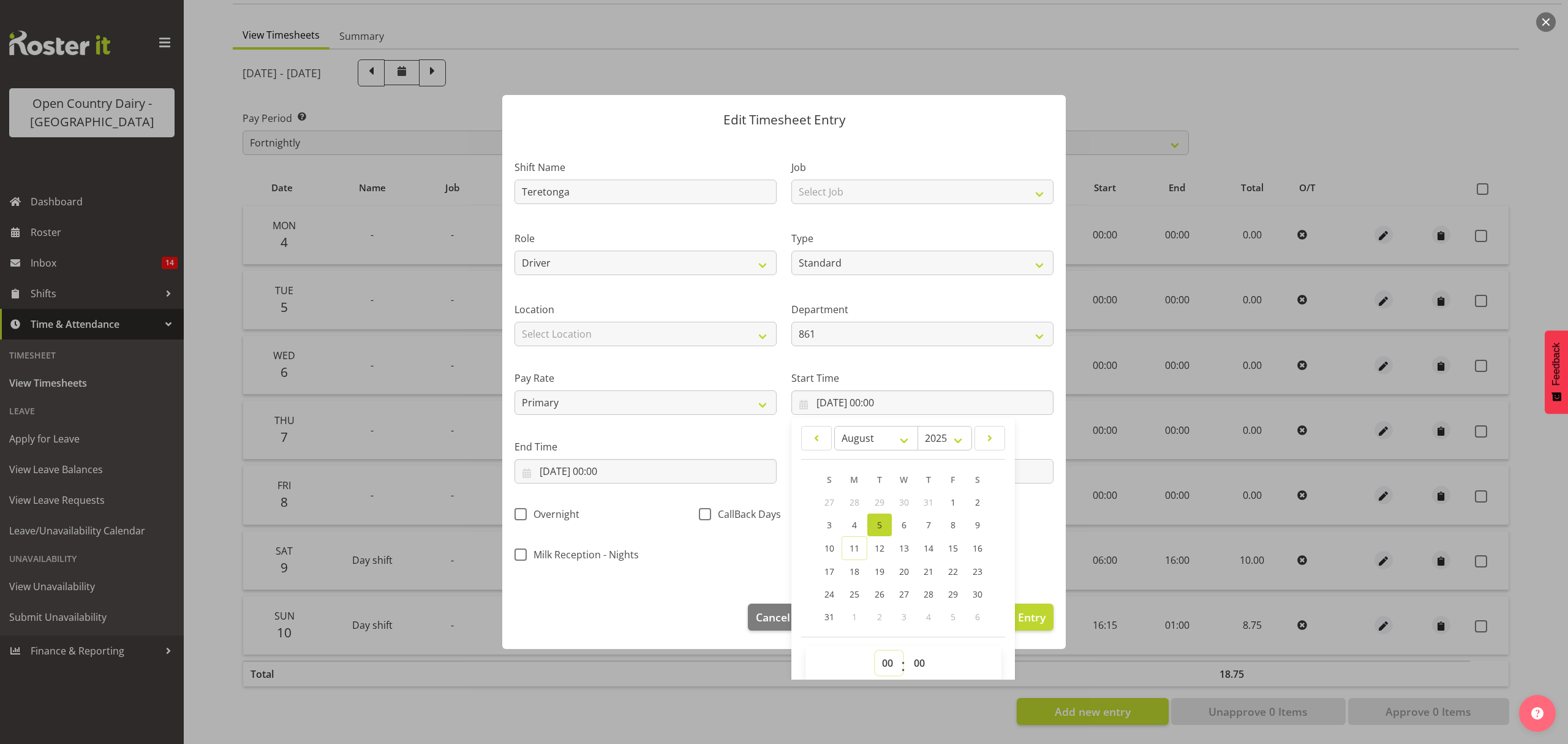
click at [885, 662] on select "00 01 02 03 04 05 06 07 08 09 10 11 12 13 14 15 16 17 18 19 20 21 22 23" at bounding box center [889, 663] width 28 height 25
select select "7"
click at [875, 651] on select "00 01 02 03 04 05 06 07 08 09 10 11 12 13 14 15 16 17 18 19 20 21 22 23" at bounding box center [889, 663] width 28 height 25
type input "[DATE] 07:00"
click at [909, 664] on select "00 01 02 03 04 05 06 07 08 09 10 11 12 13 14 15 16 17 18 19 20 21 22 23 24 25 2…" at bounding box center [921, 663] width 28 height 25
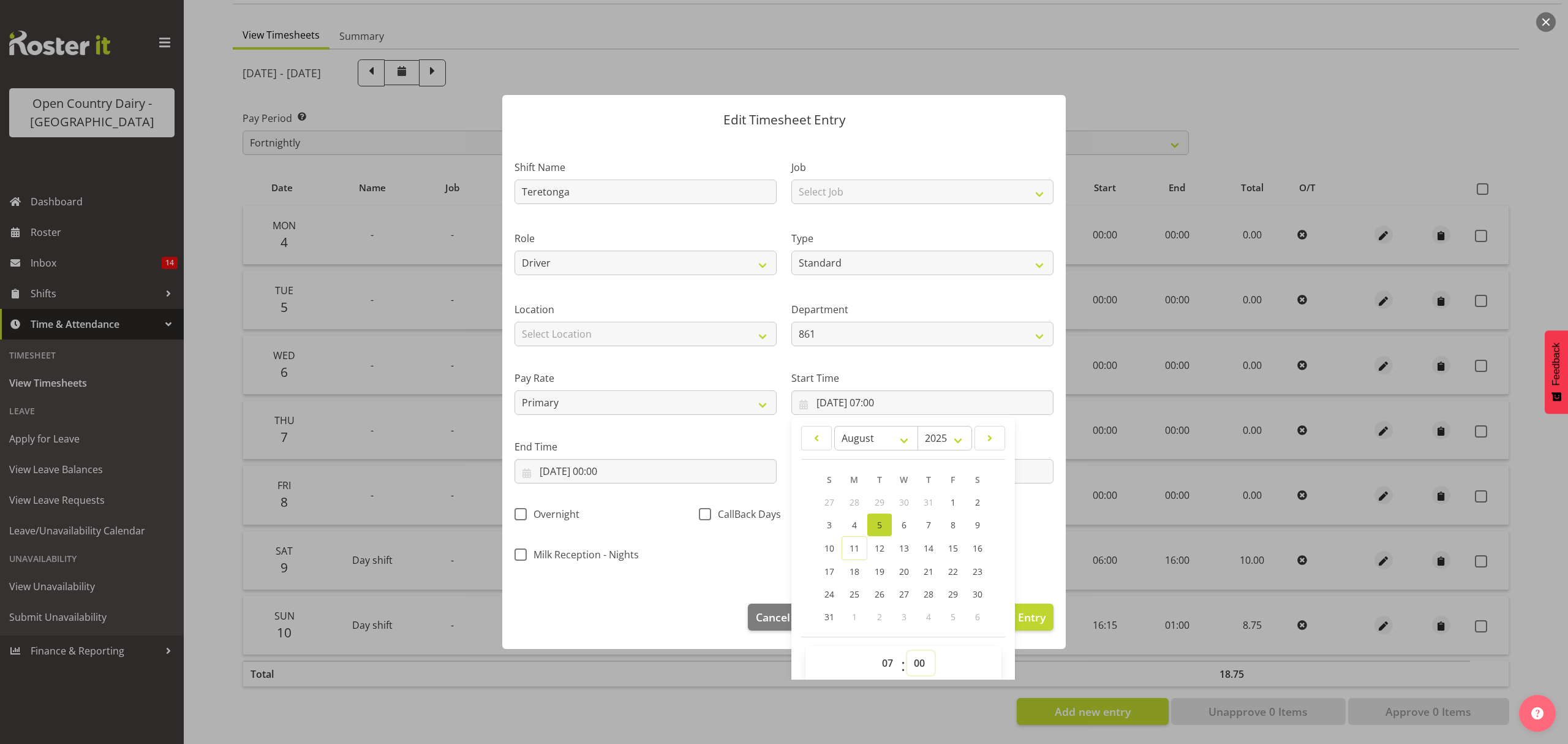
select select "30"
click at [907, 651] on select "00 01 02 03 04 05 06 07 08 09 10 11 12 13 14 15 16 17 18 19 20 21 22 23 24 25 2…" at bounding box center [921, 663] width 28 height 25
type input "[DATE] 07:30"
click at [695, 483] on input "[DATE] 00:00" at bounding box center [645, 471] width 262 height 25
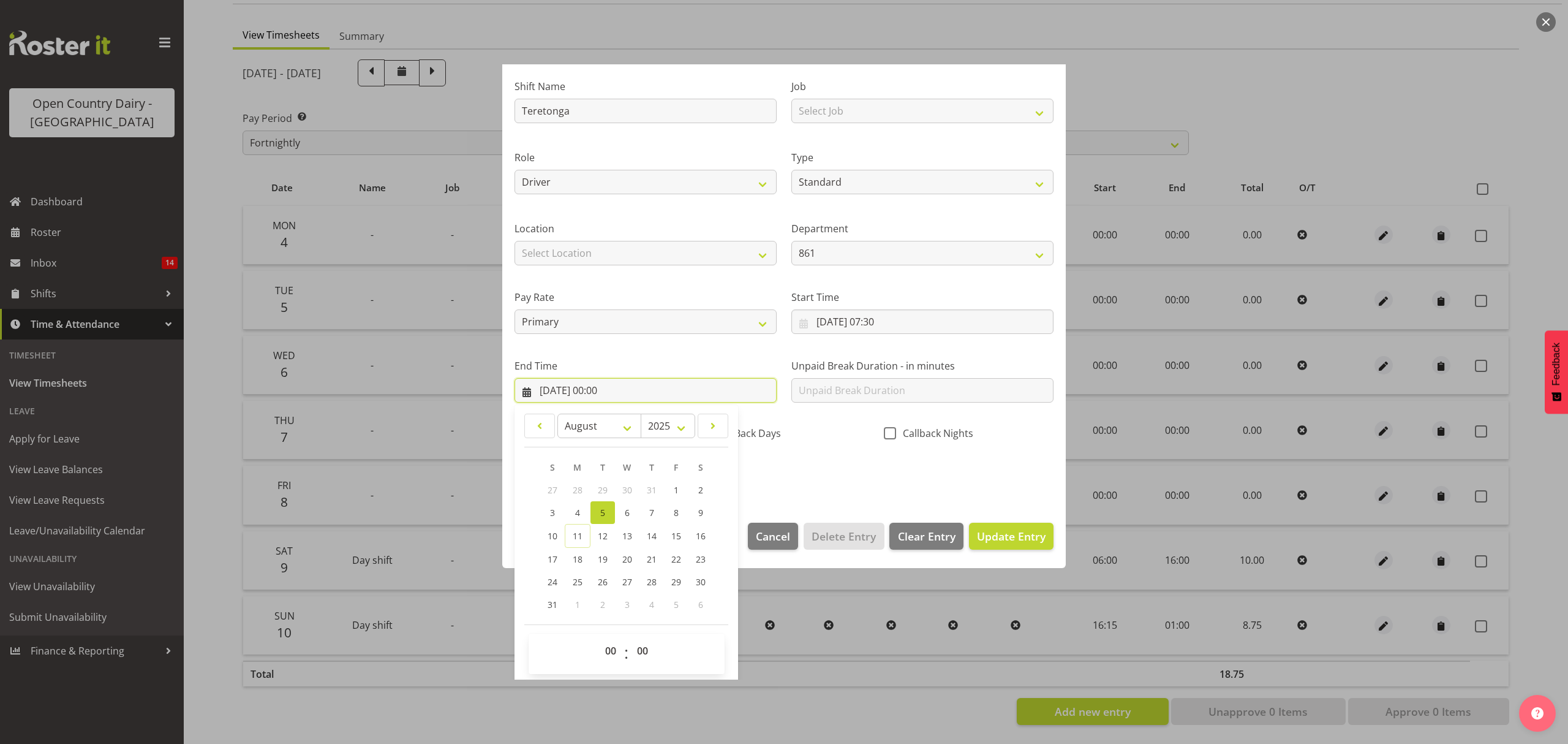
scroll to position [83, 0]
click at [609, 643] on select "00 01 02 03 04 05 06 07 08 09 10 11 12 13 14 15 16 17 18 19 20 21 22 23" at bounding box center [612, 649] width 28 height 25
select select "15"
click at [598, 637] on select "00 01 02 03 04 05 06 07 08 09 10 11 12 13 14 15 16 17 18 19 20 21 22 23" at bounding box center [612, 649] width 28 height 25
type input "[DATE] 15:00"
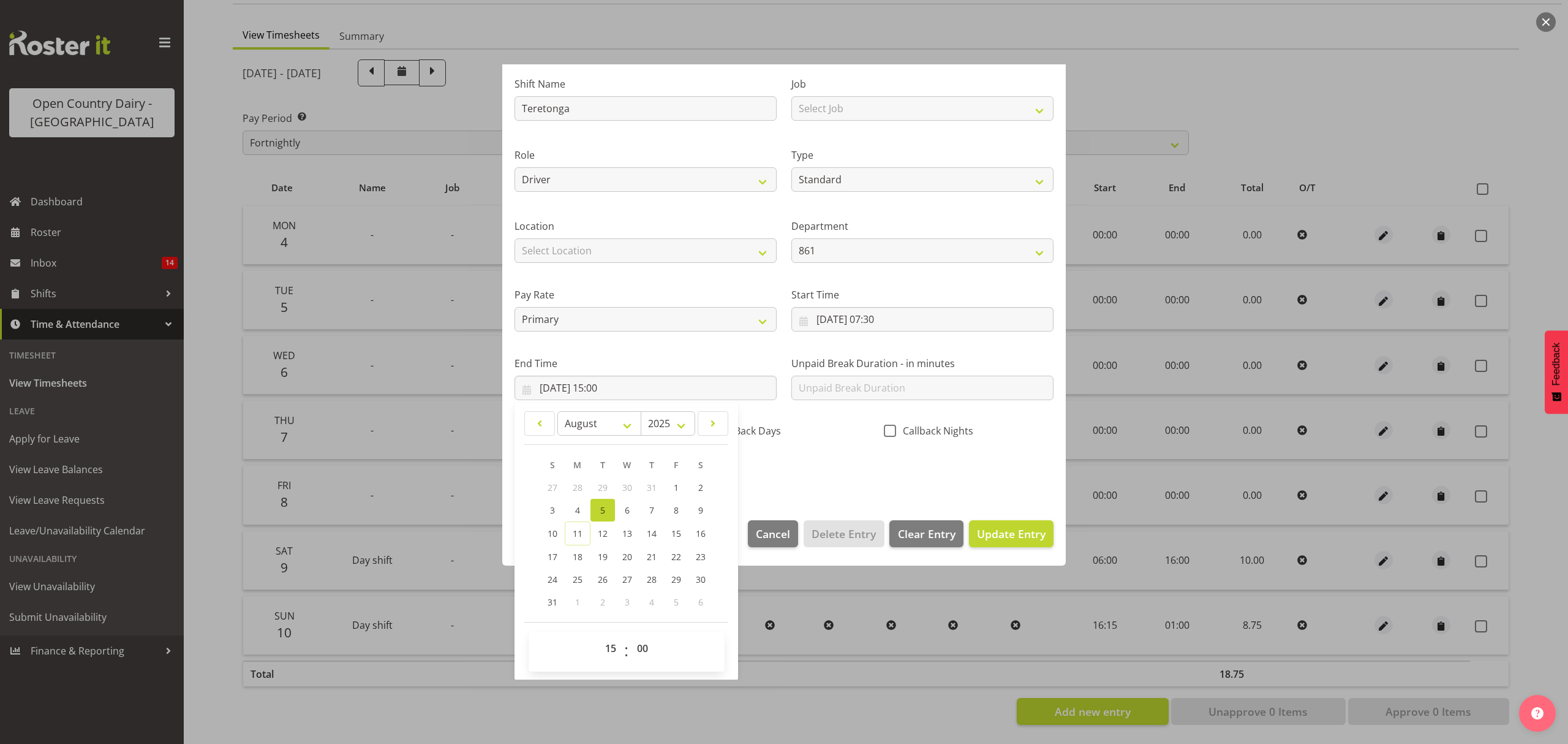
click at [904, 469] on div "Shift Name Teretonga Job Select Job Connecting /unconnecting Trailers Role Driv…" at bounding box center [784, 274] width 554 height 429
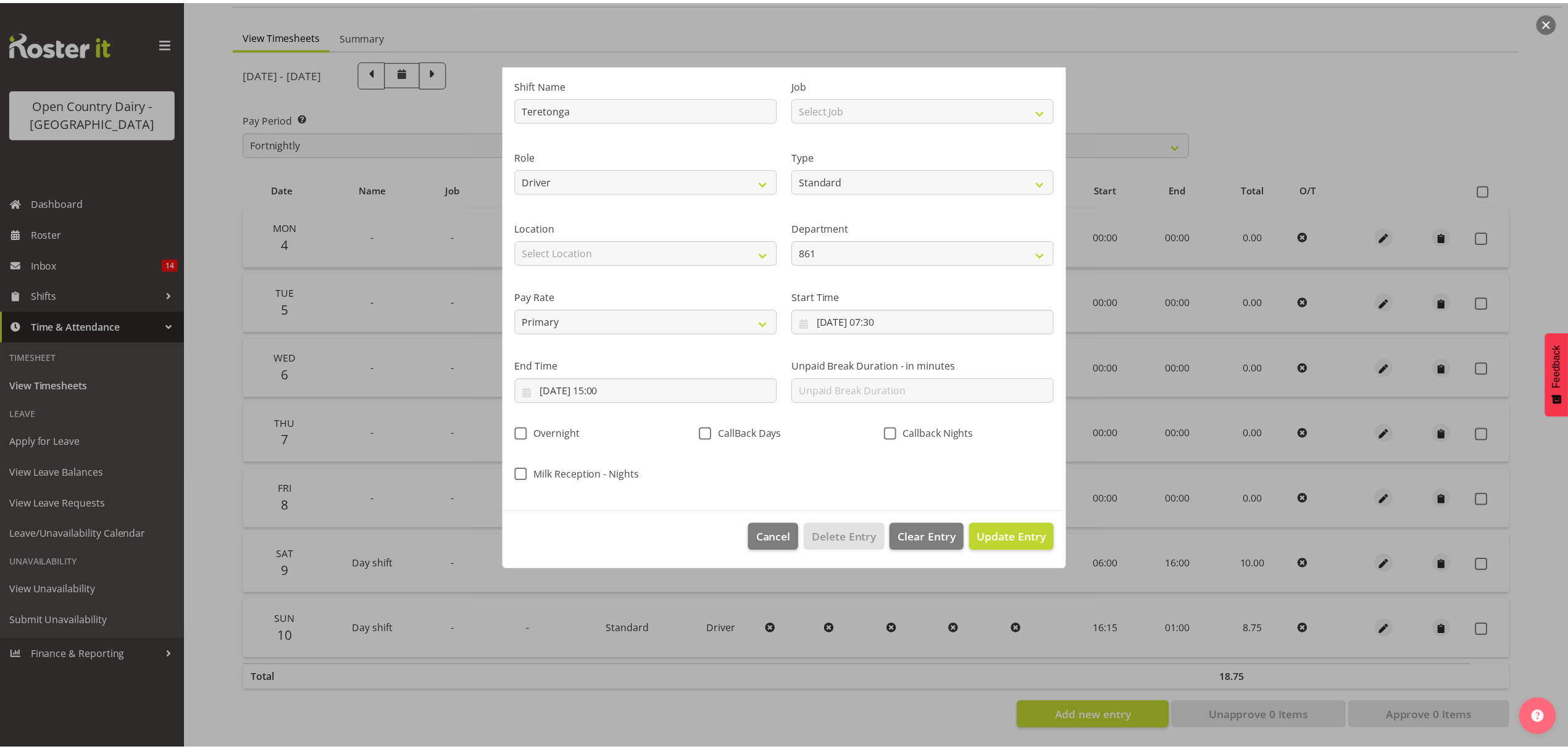
scroll to position [0, 0]
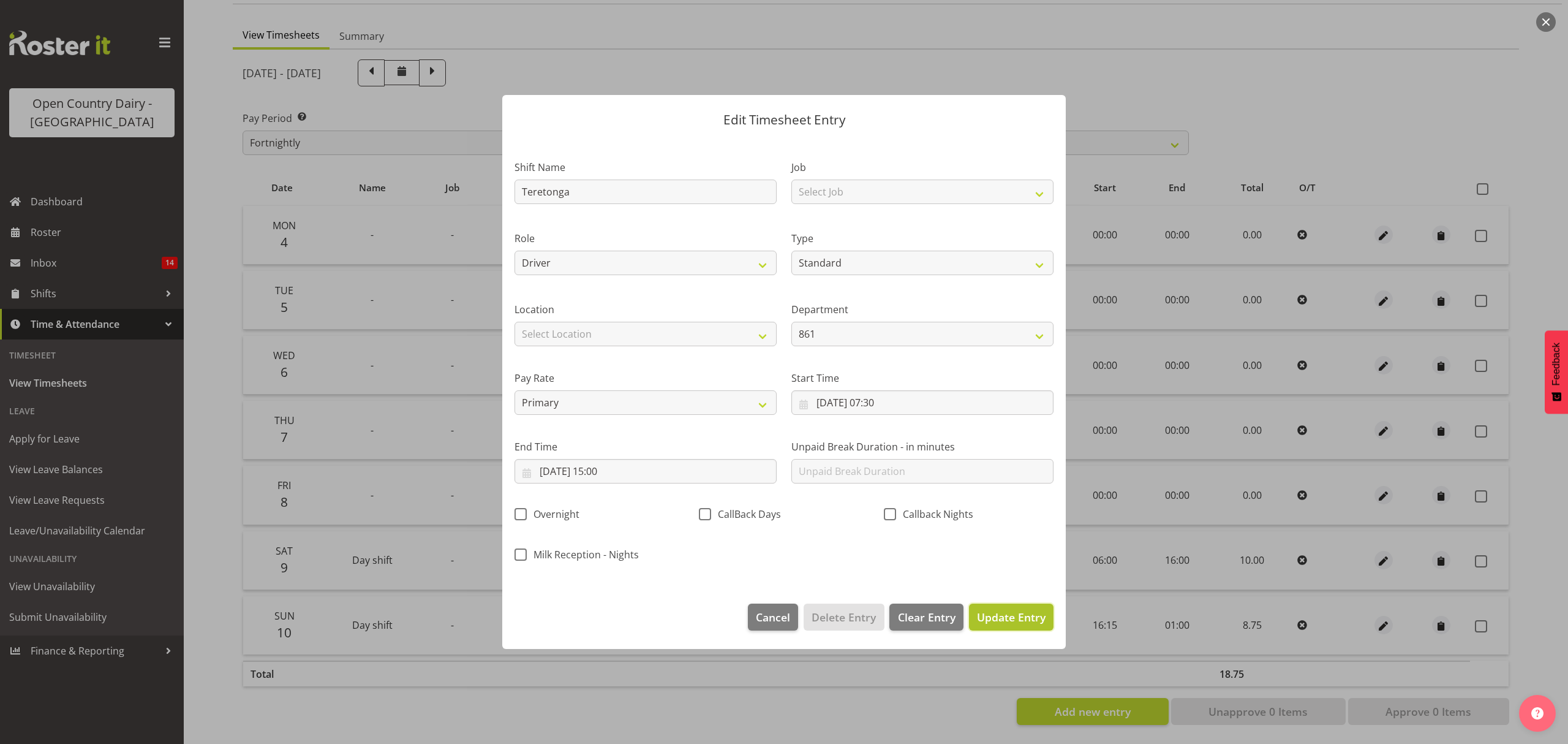
click at [1015, 621] on span "Update Entry" at bounding box center [1011, 617] width 69 height 15
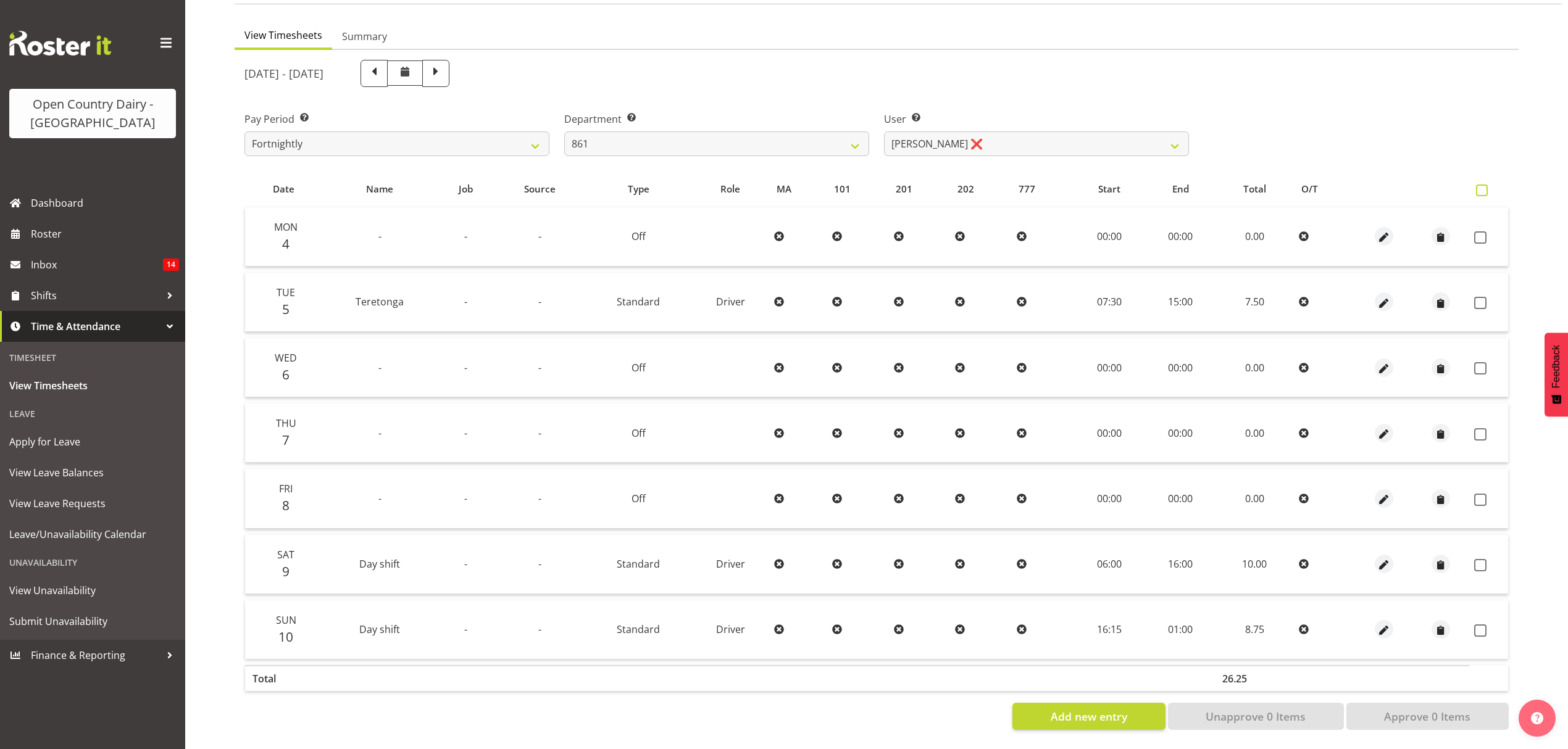
click at [1480, 184] on span at bounding box center [1481, 190] width 12 height 12
click at [1480, 186] on input "checkbox" at bounding box center [1480, 190] width 8 height 8
checkbox input "true"
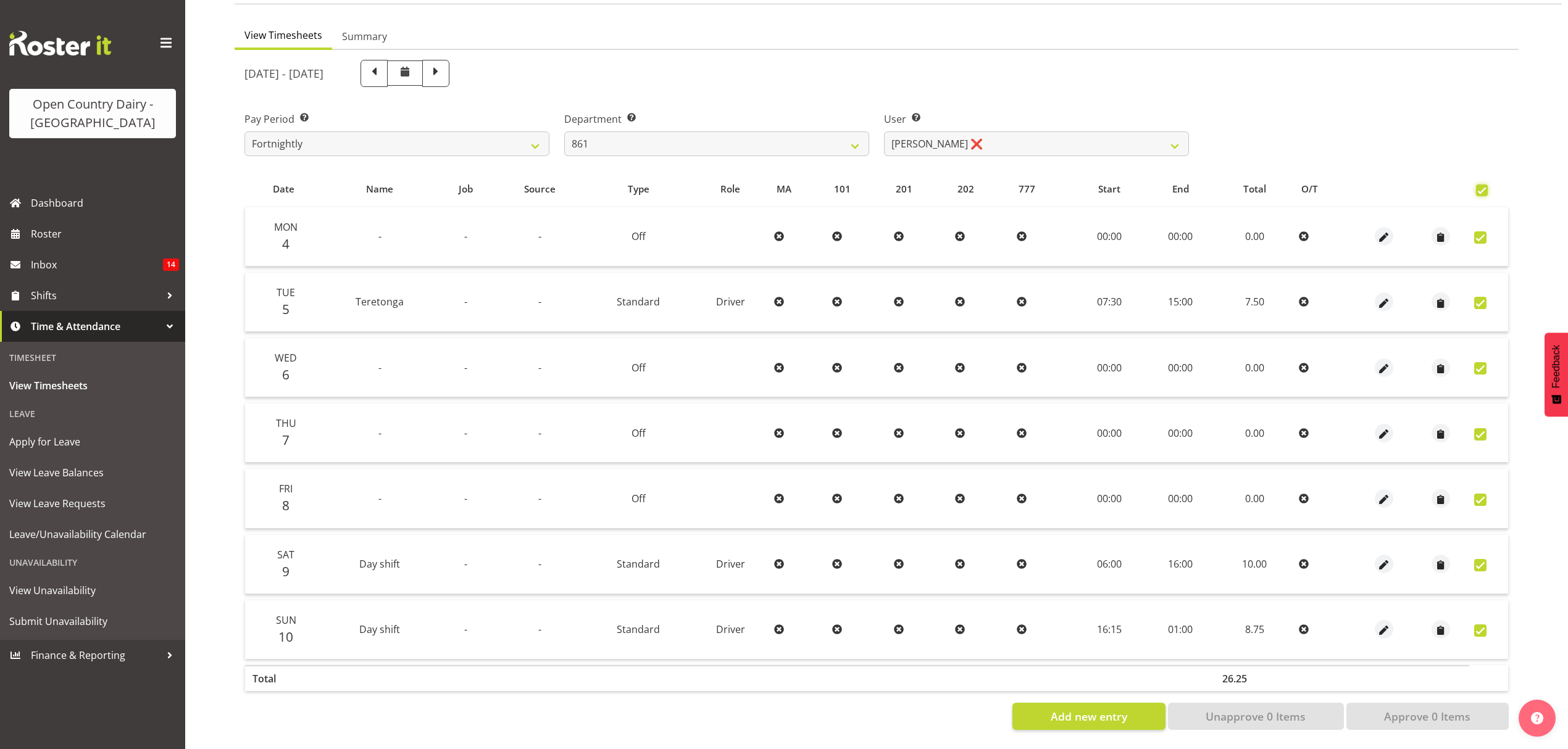
checkbox input "true"
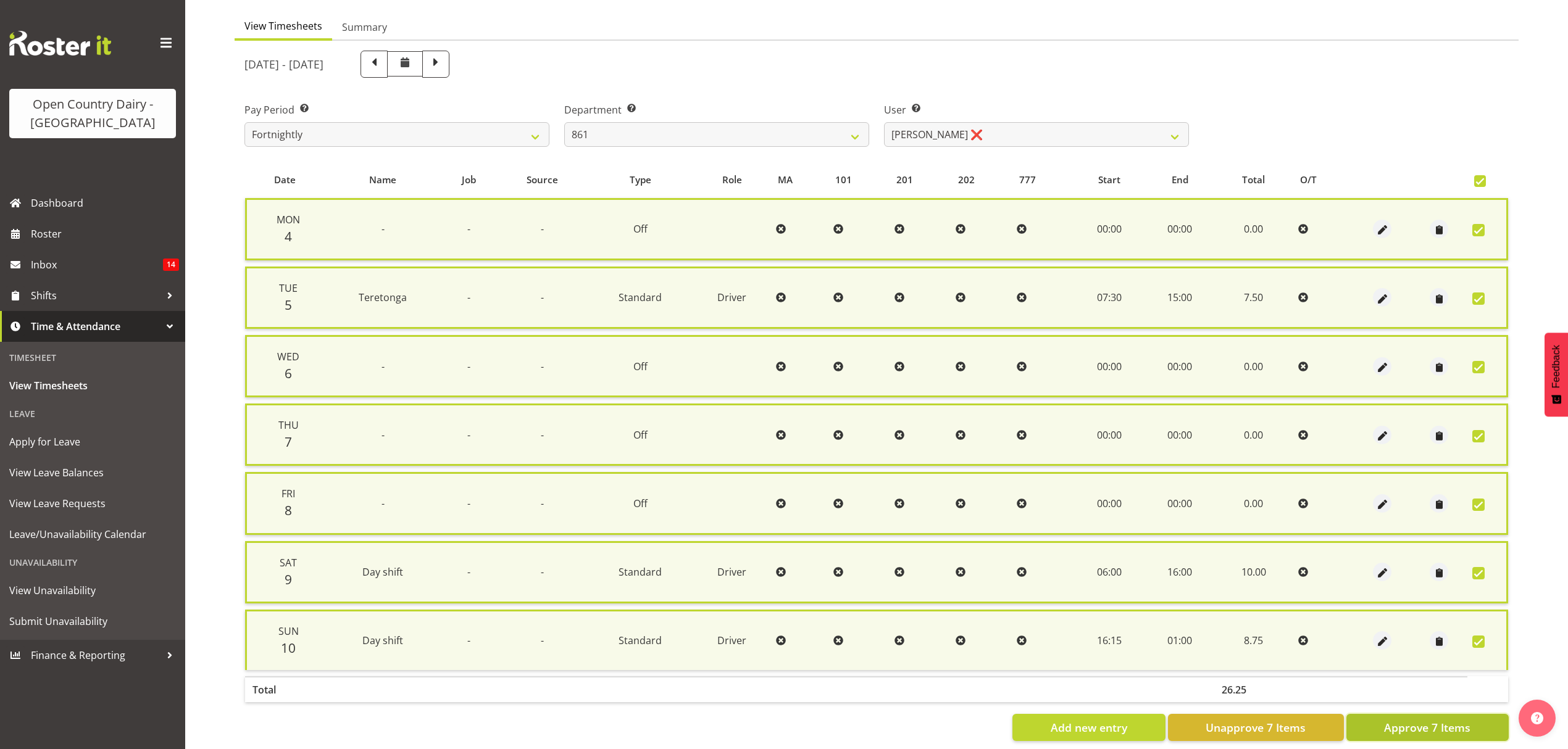
click at [1405, 719] on span "Approve 7 Items" at bounding box center [1427, 727] width 87 height 16
checkbox input "false"
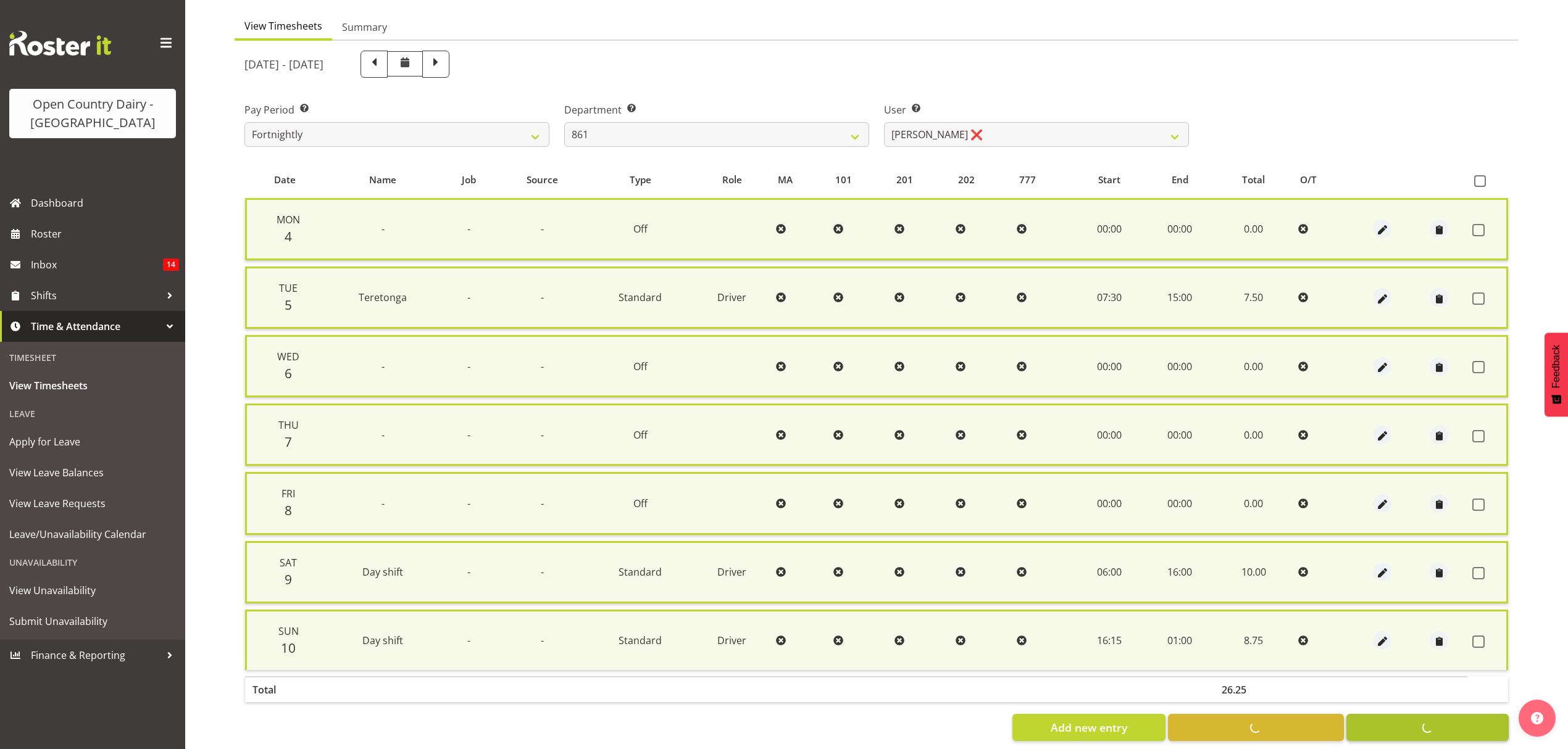
checkbox input "false"
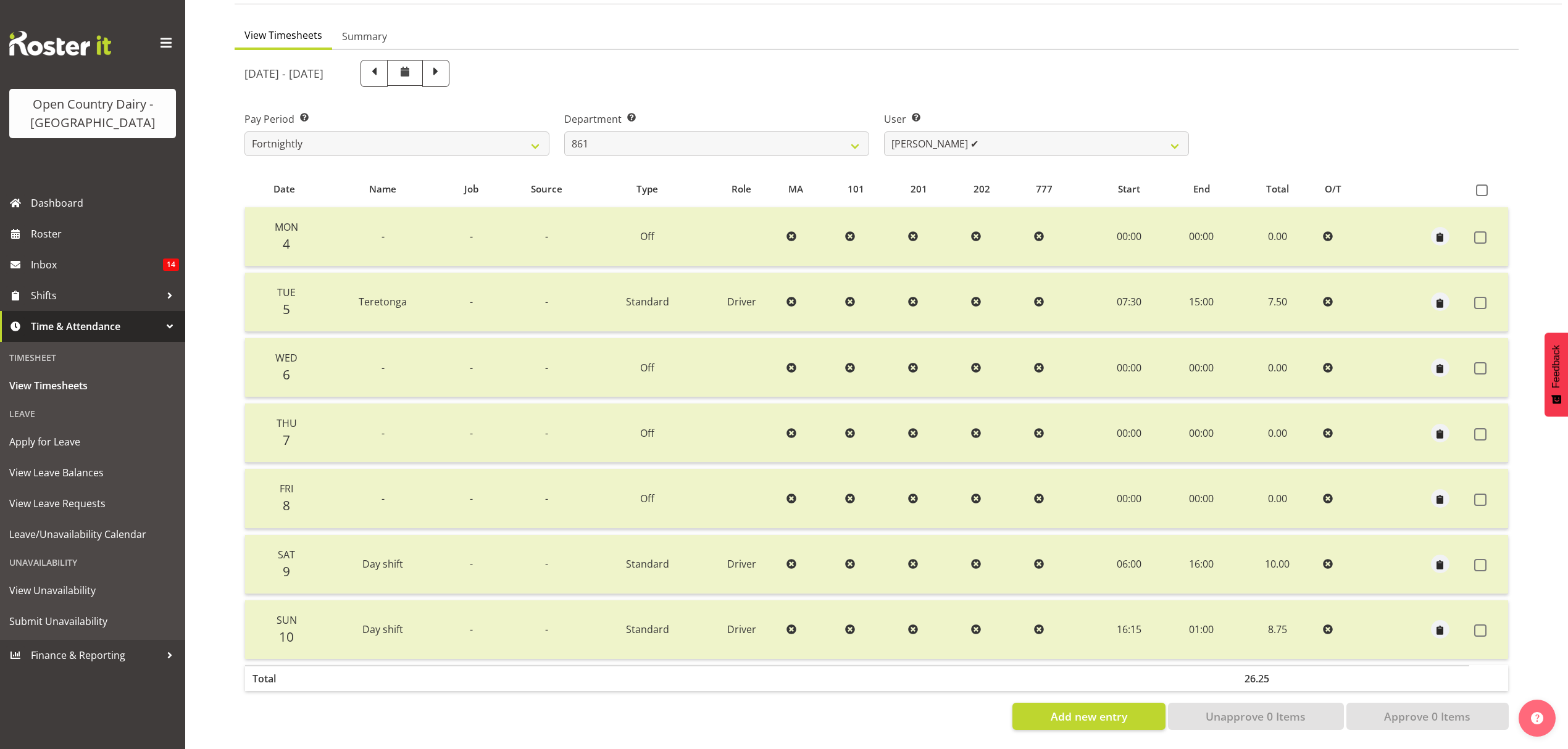
click at [701, 117] on div "Department Select which department you would like to view. 734 735 736 737 738 …" at bounding box center [717, 133] width 305 height 44
click at [701, 123] on div "Department Select which department you would like to view. 734 735 736 737 738 …" at bounding box center [717, 133] width 305 height 44
click at [701, 131] on select "734 735 736 737 738 739 850 851 852 853 854 855 856 858 861 862 865 868 869 870" at bounding box center [717, 144] width 305 height 25
click at [564, 131] on select "734 735 736 737 738 739 850 851 852 853 854 855 856 858 861 862 865 868 869 870" at bounding box center [717, 144] width 305 height 25
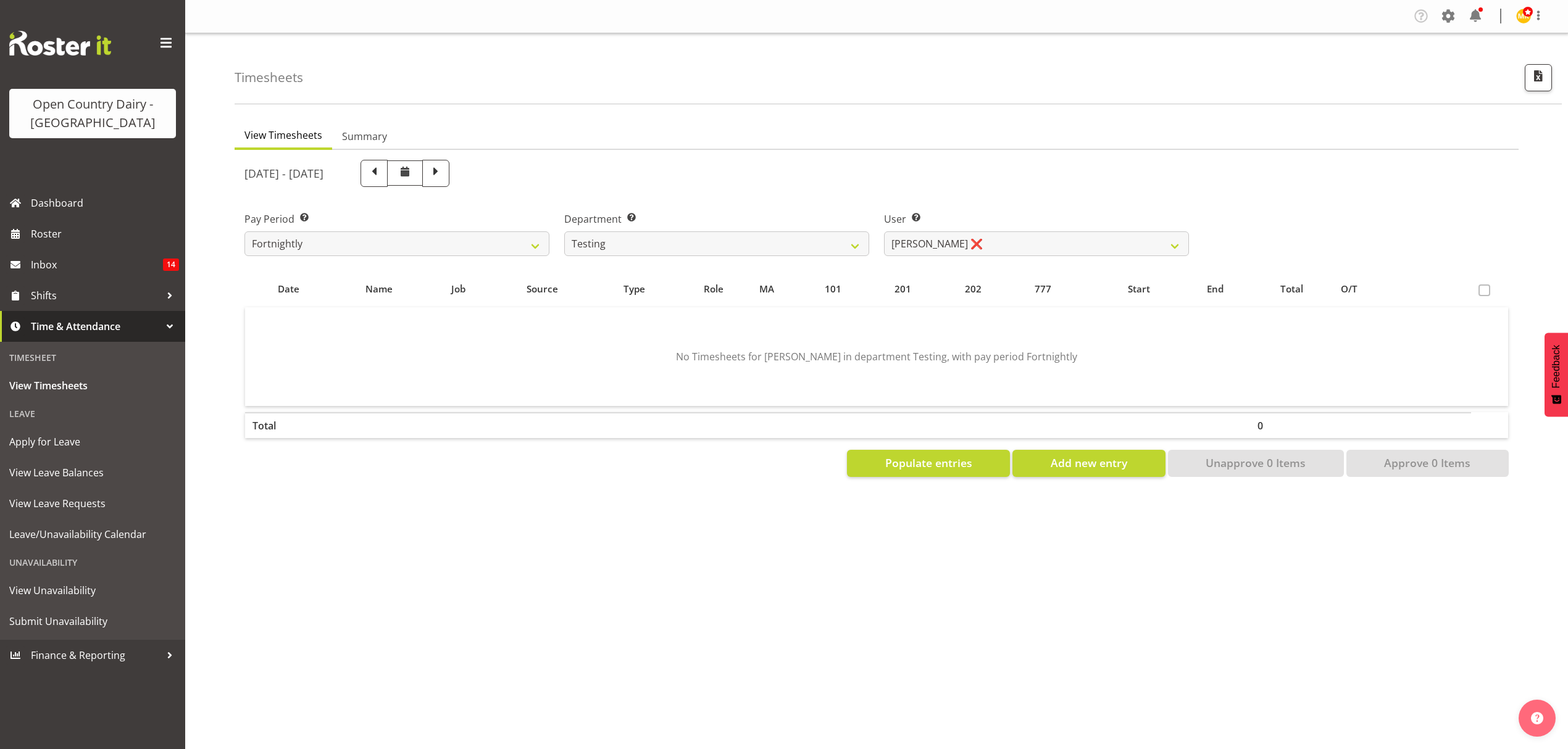
click at [913, 261] on div "User Select user. Note: This is filtered down by the previous two drop-down ite…" at bounding box center [1036, 228] width 320 height 69
click at [914, 249] on select "[PERSON_NAME] ❌ [PERSON_NAME] ❌ [PERSON_NAME] Bloggs ❌ Milk Reception Awarua ❌ …" at bounding box center [1037, 244] width 305 height 25
click at [809, 239] on select "734 735 736 737 738 739 850 851 852 853 854 855 856 858 861 862 865 868 869 870" at bounding box center [717, 244] width 305 height 25
select select "696"
click at [564, 232] on select "734 735 736 737 738 739 850 851 852 853 854 855 856 858 861 862 865 868 869 870" at bounding box center [717, 244] width 305 height 25
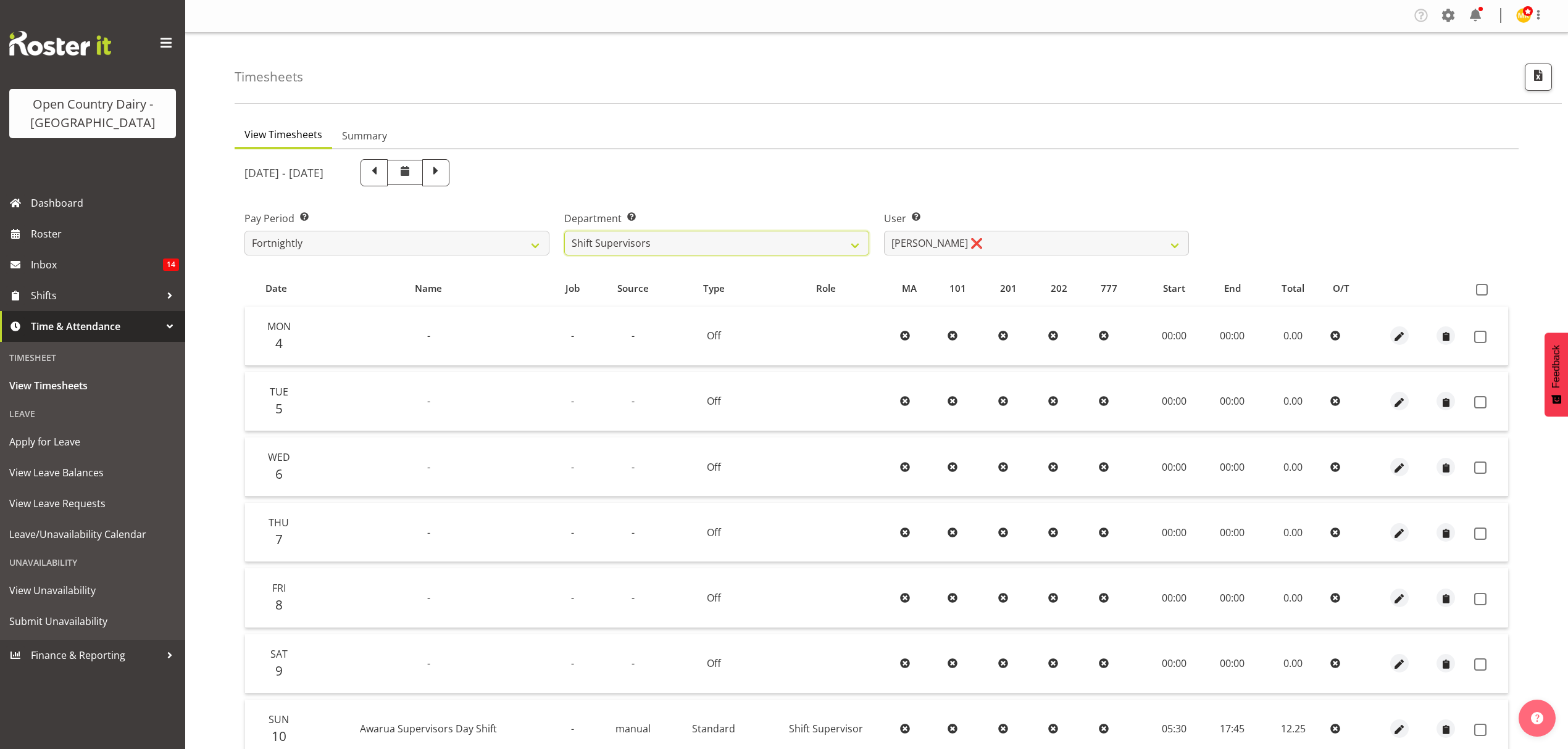
scroll to position [82, 0]
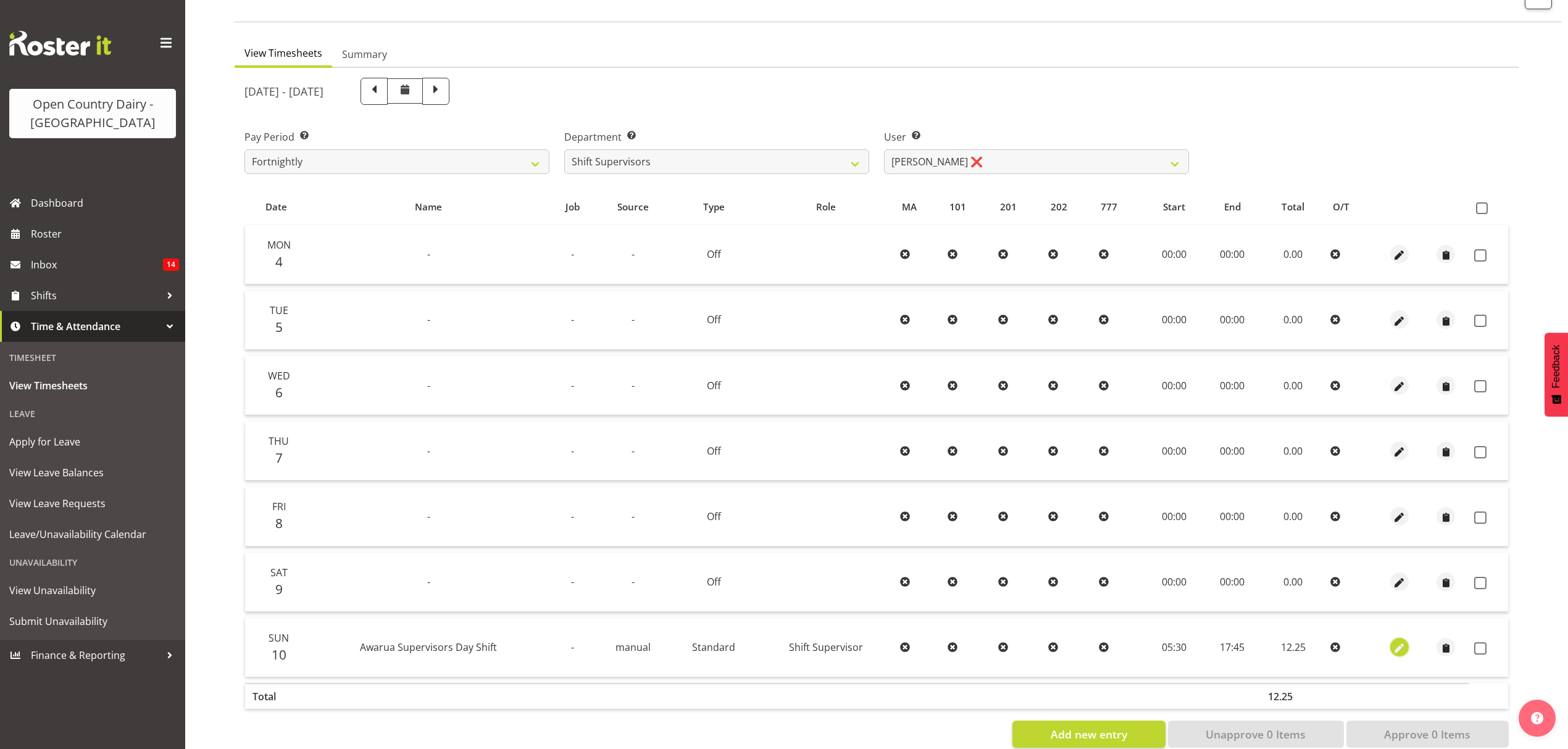
click at [1396, 651] on span "button" at bounding box center [1399, 649] width 14 height 14
select select "Standard"
select select "secondary"
select select "7"
select select "2025"
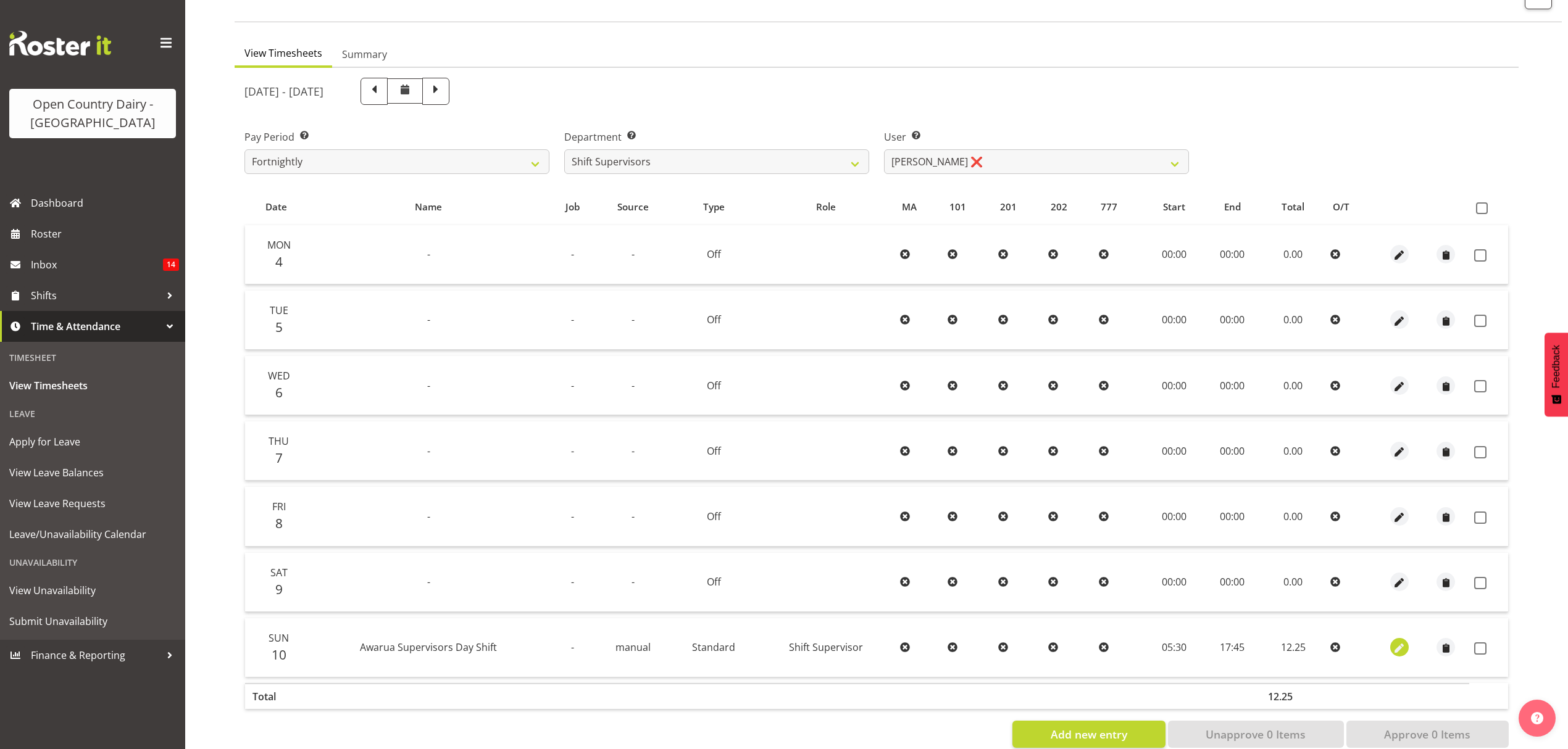
select select "5"
select select "30"
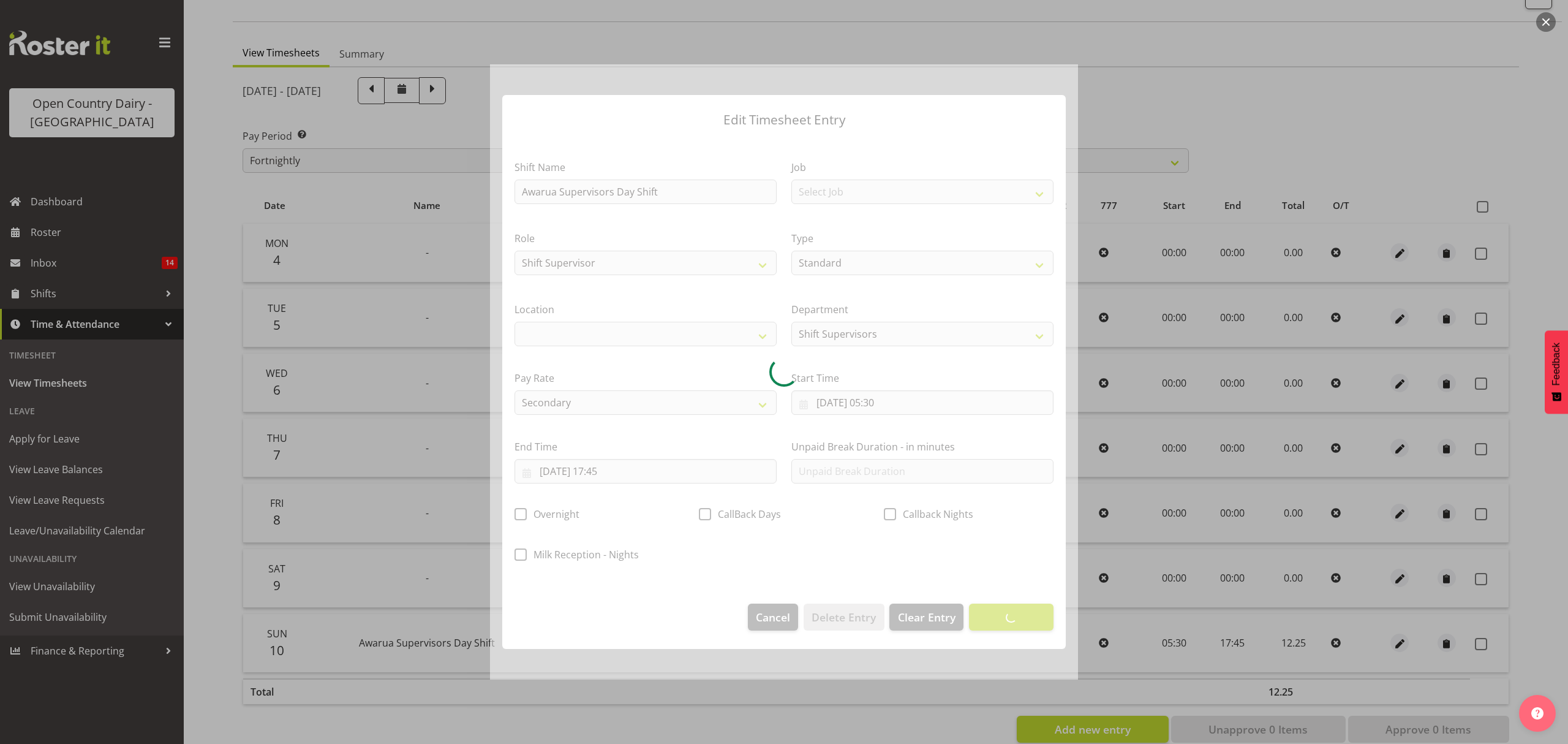
select select
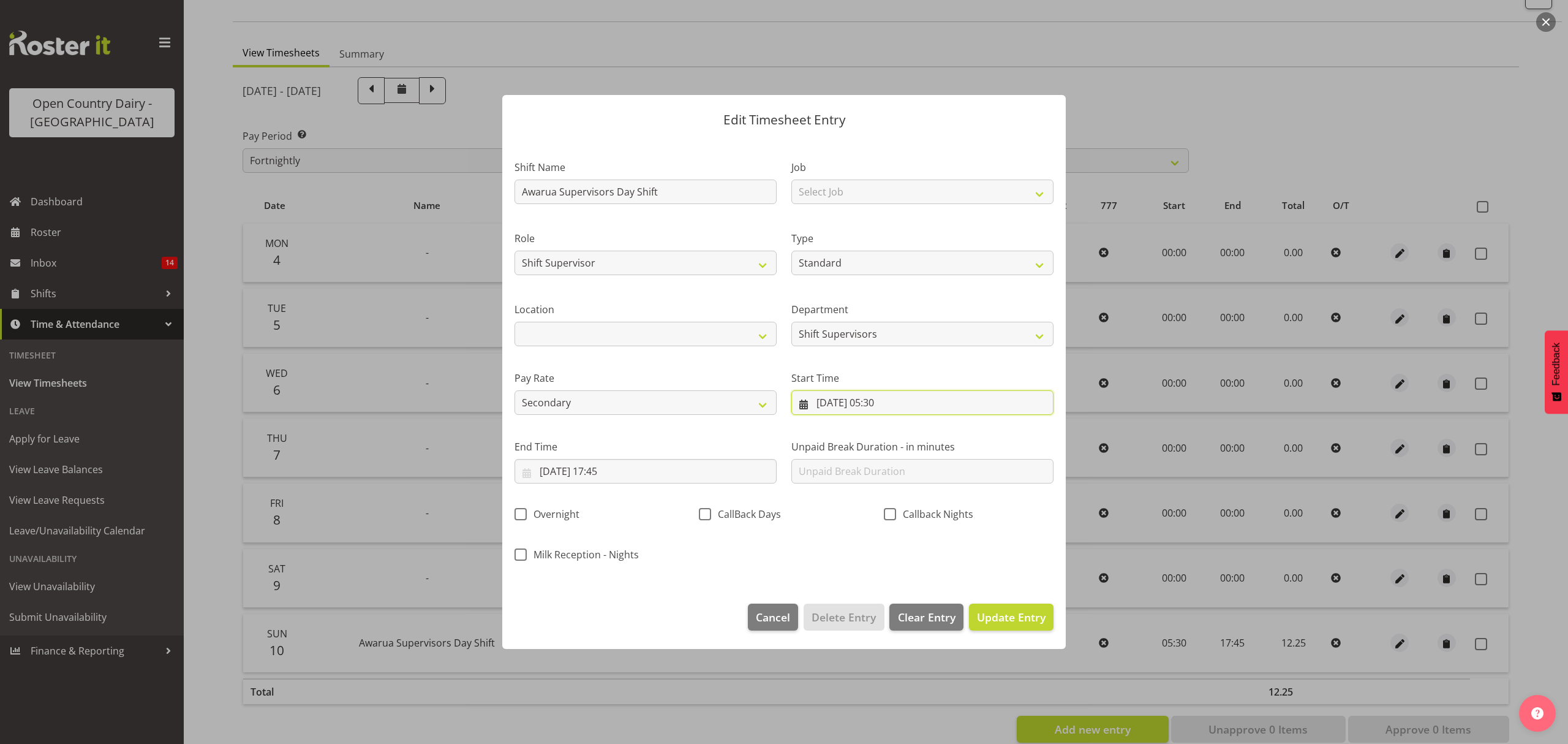
click at [833, 406] on input "[DATE] 05:30" at bounding box center [922, 403] width 262 height 25
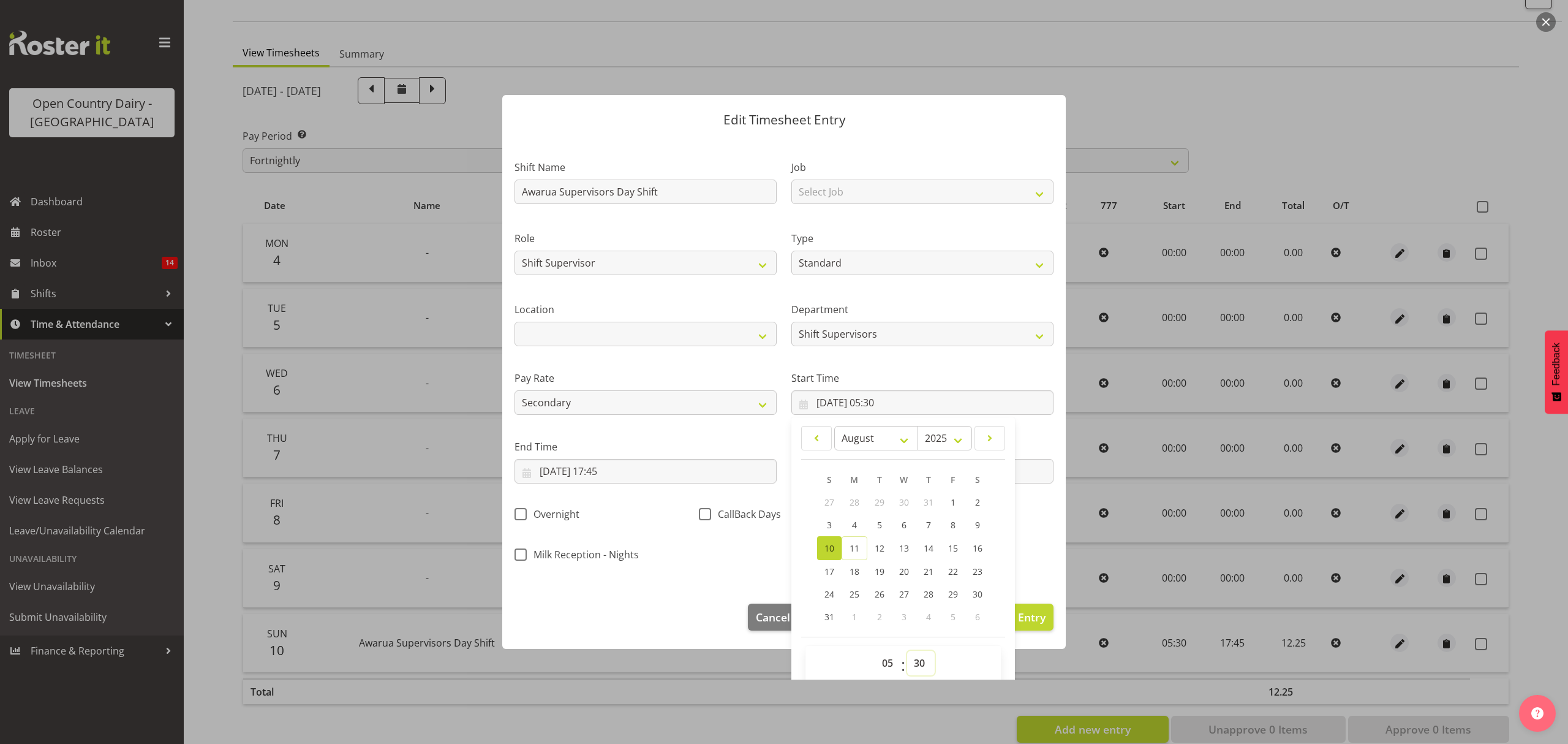
click at [907, 664] on select "00 01 02 03 04 05 06 07 08 09 10 11 12 13 14 15 16 17 18 19 20 21 22 23 24 25 2…" at bounding box center [921, 663] width 28 height 25
select select "25"
click at [907, 651] on select "00 01 02 03 04 05 06 07 08 09 10 11 12 13 14 15 16 17 18 19 20 21 22 23 24 25 2…" at bounding box center [921, 663] width 28 height 25
type input "[DATE] 05:25"
click at [1018, 573] on section "Shift Name Awarua Supervisors Day Shift Job Select Job Connecting /unconnecting…" at bounding box center [784, 364] width 564 height 453
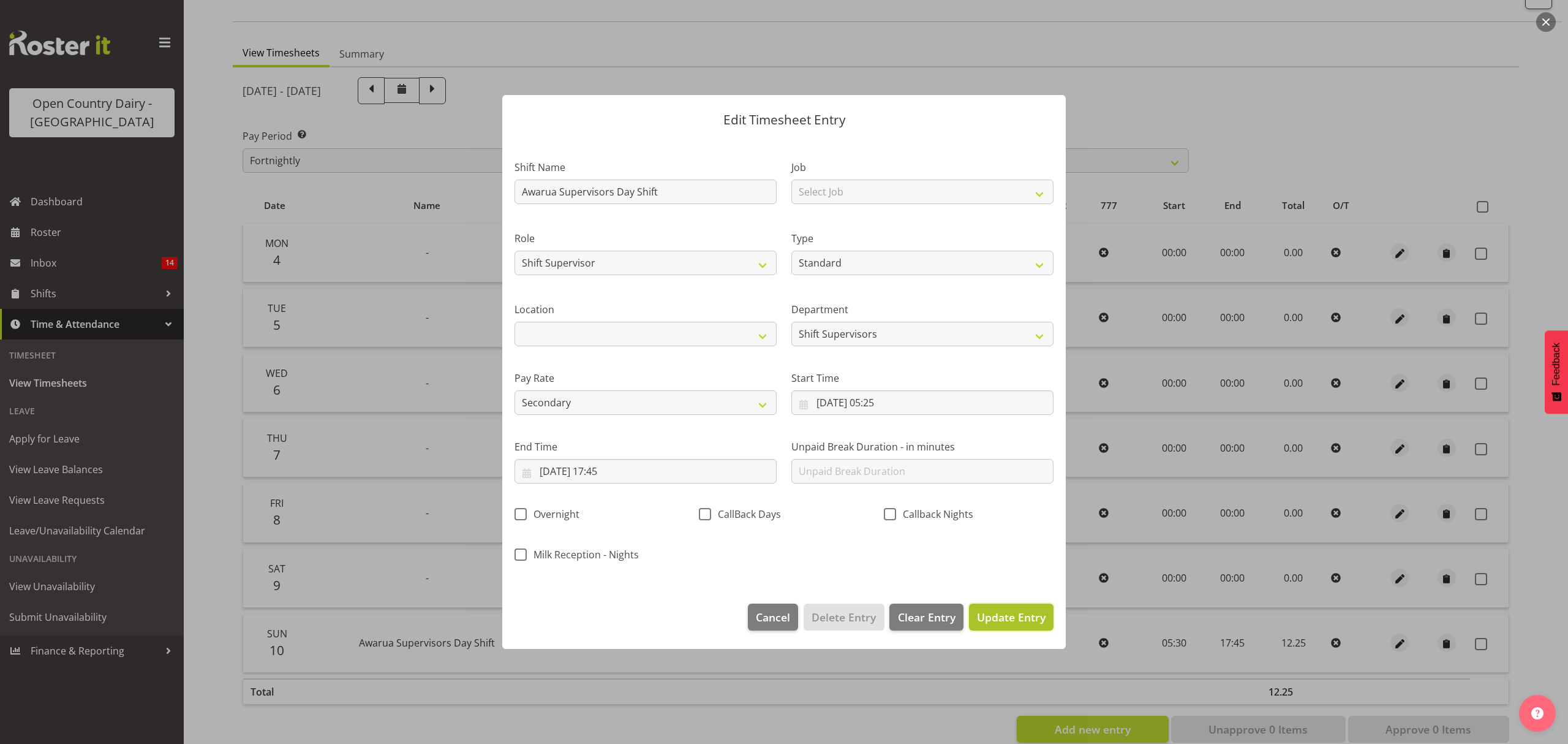
click at [1015, 616] on span "Update Entry" at bounding box center [1011, 617] width 69 height 15
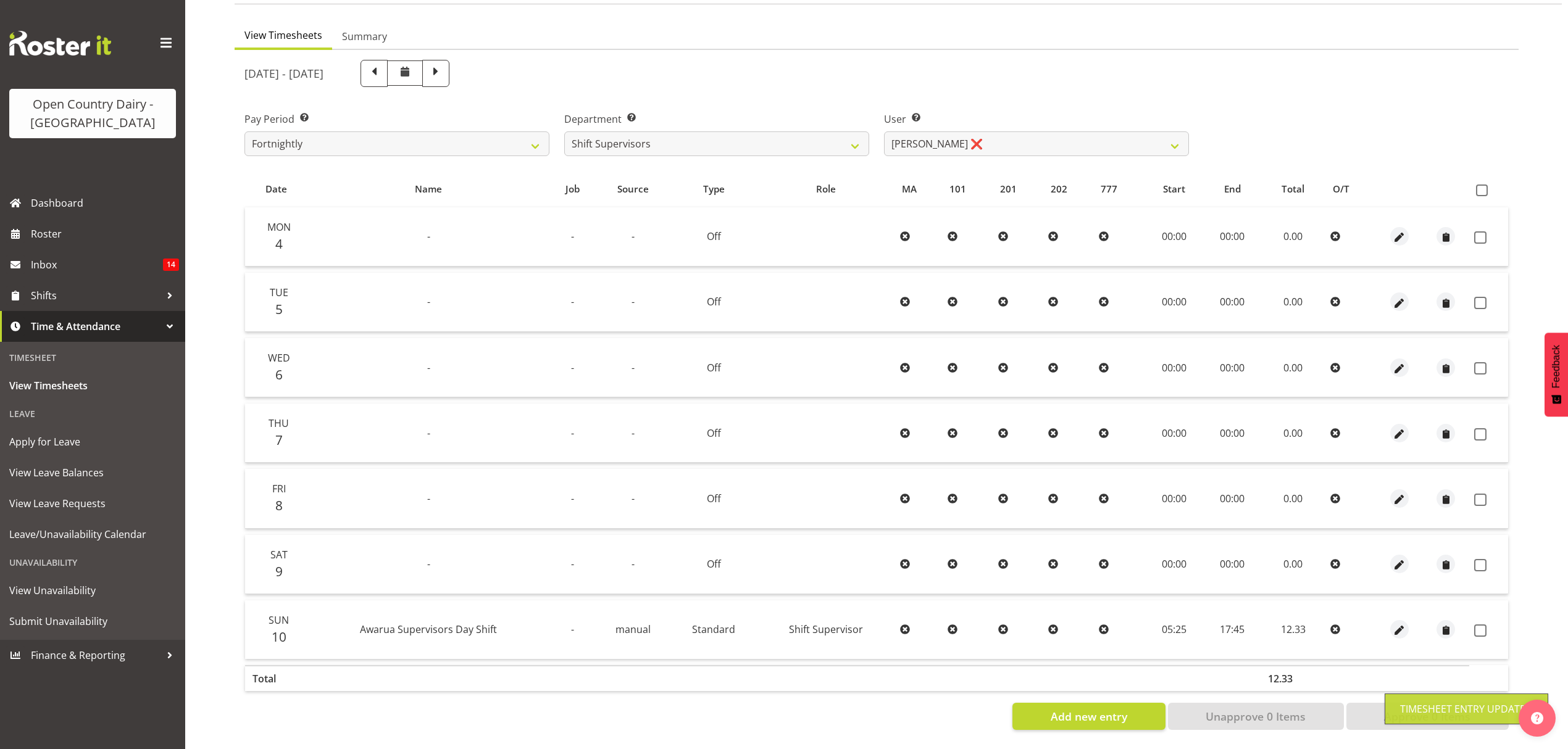
scroll to position [109, 0]
click at [43, 237] on span "Roster" at bounding box center [105, 234] width 148 height 19
